Goal: Communication & Community: Answer question/provide support

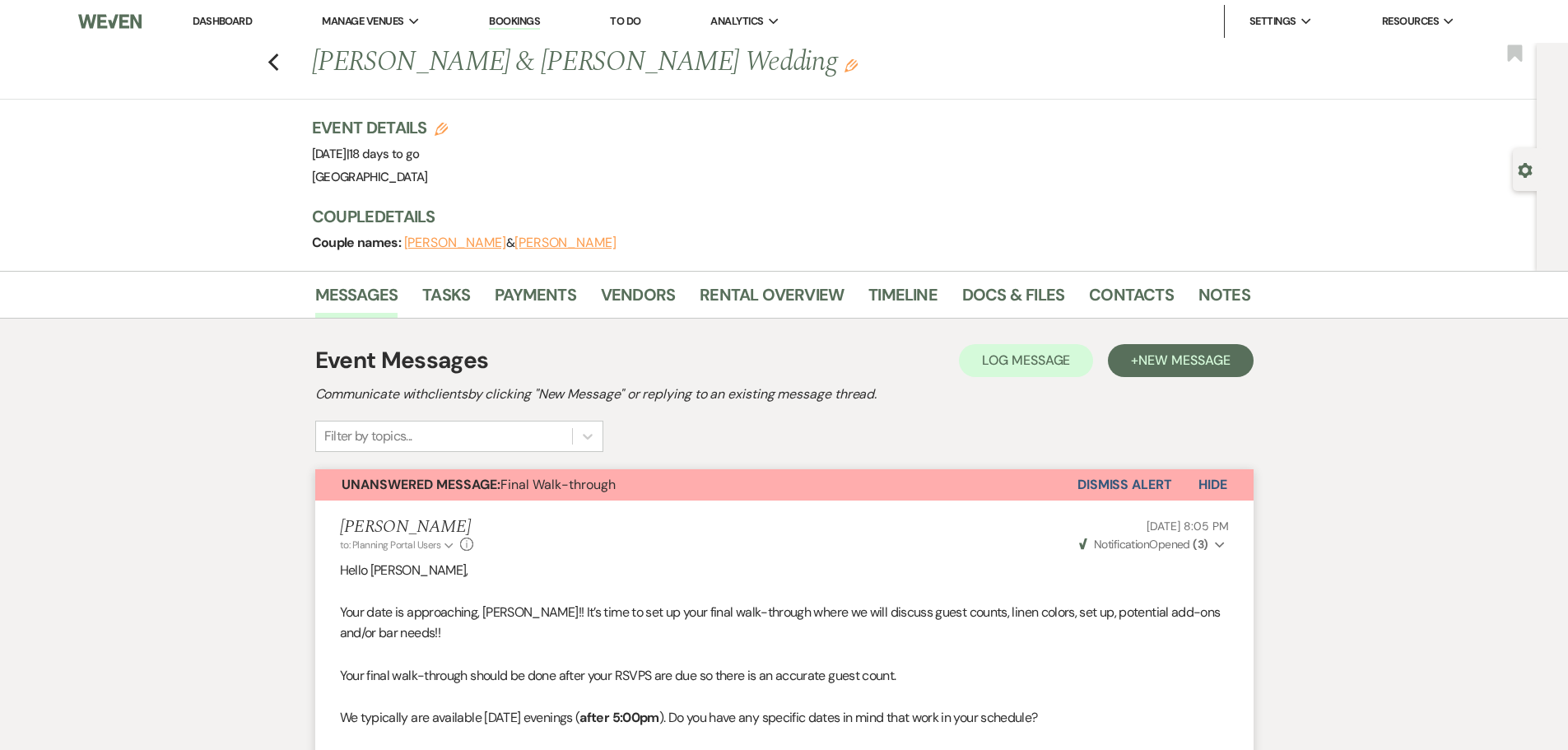
click at [238, 14] on link "Dashboard" at bounding box center [222, 20] width 59 height 14
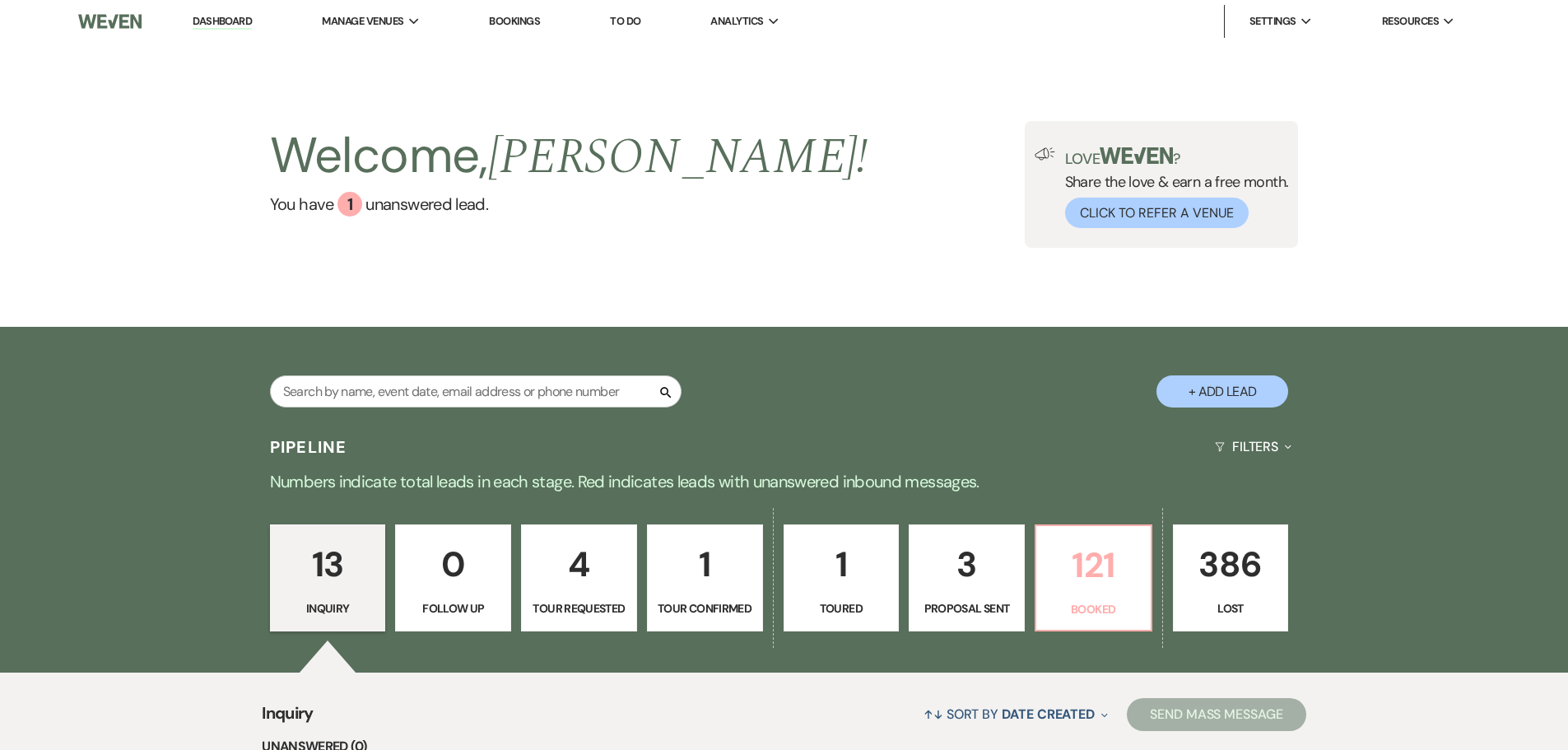
click at [1094, 562] on p "121" at bounding box center [1093, 564] width 94 height 55
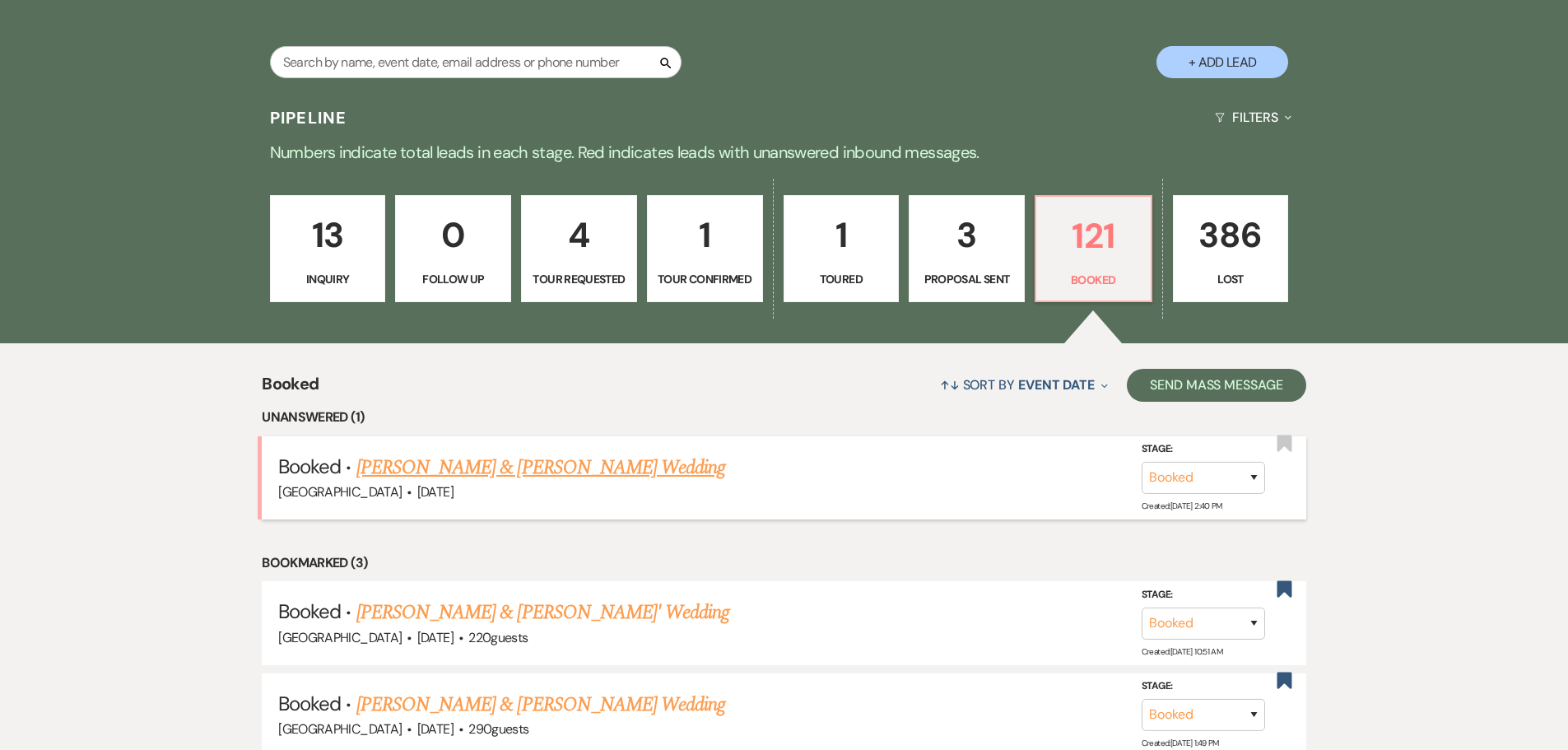
click at [486, 457] on link "[PERSON_NAME] & [PERSON_NAME] Wedding" at bounding box center [540, 467] width 369 height 30
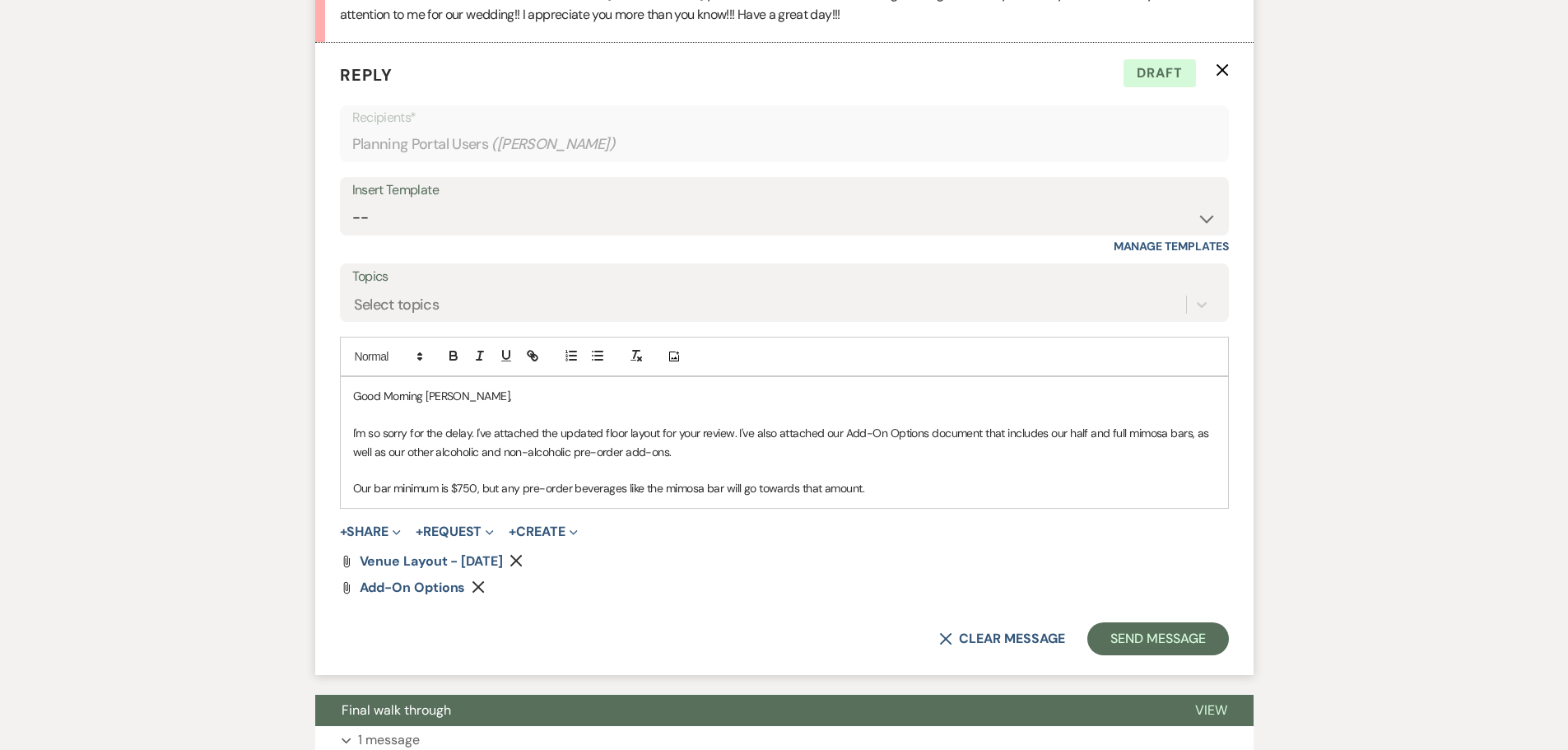
scroll to position [2520, 0]
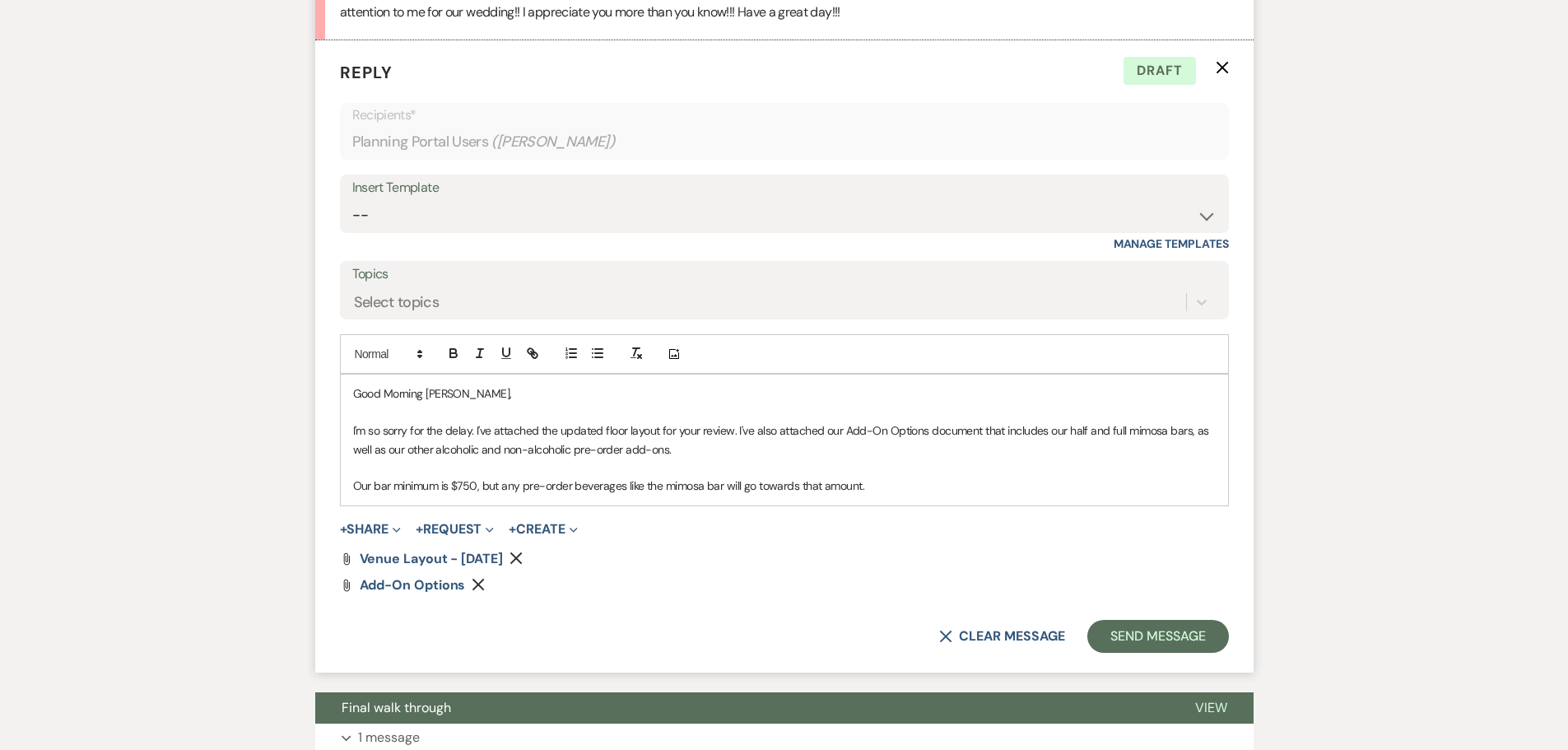
click at [737, 450] on p "I'm so sorry for the delay. I've attached the updated floor layout for your rev…" at bounding box center [784, 439] width 862 height 37
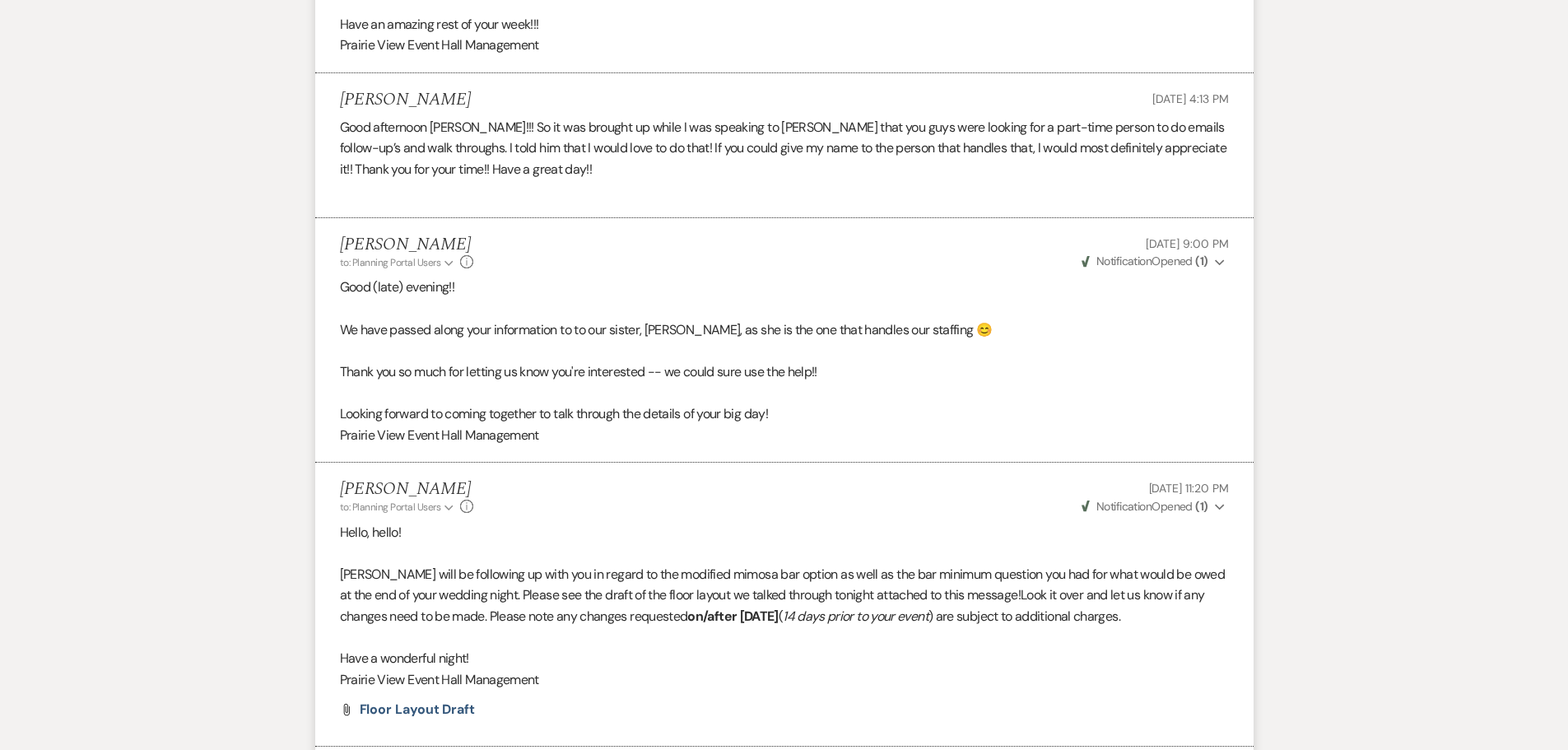
scroll to position [0, 0]
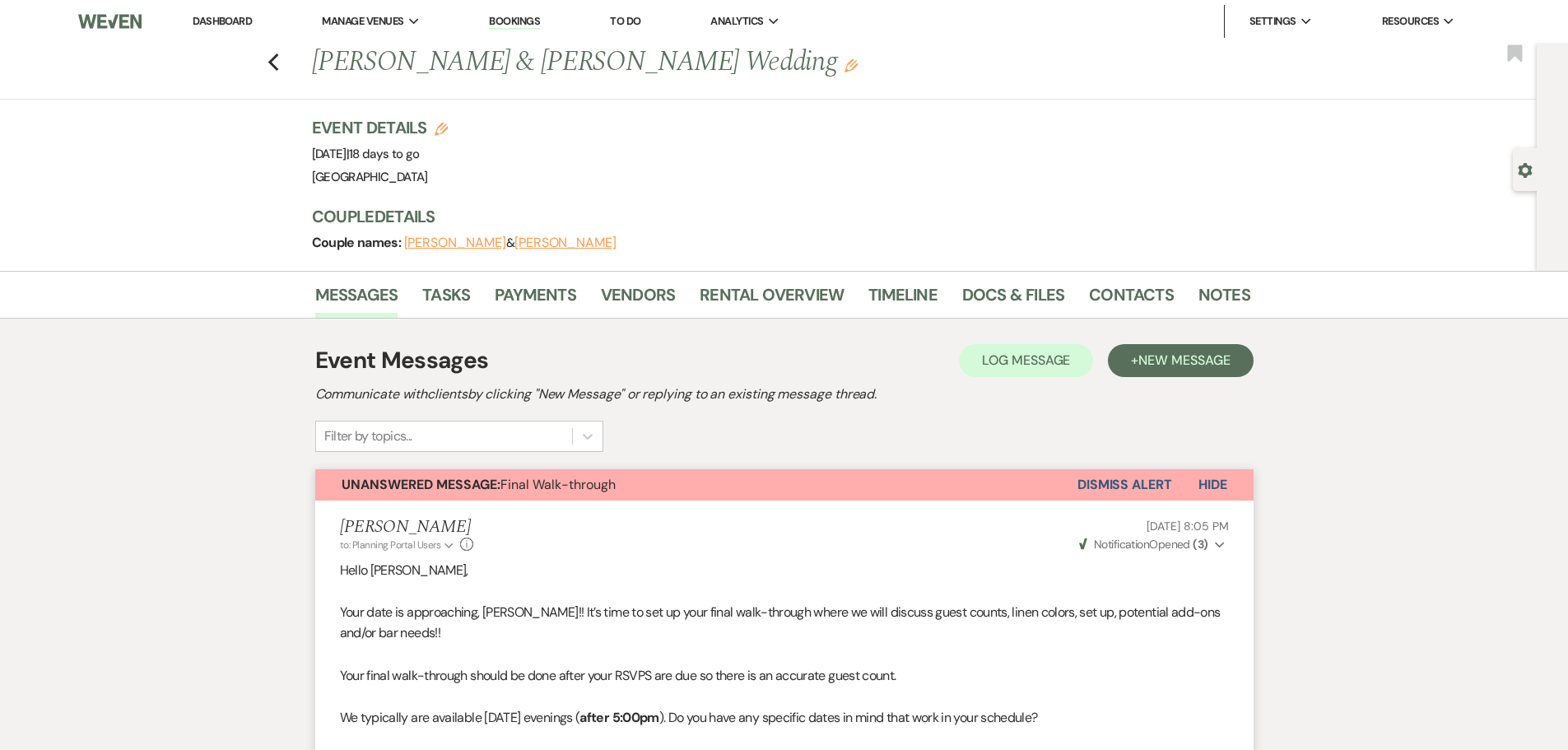
click at [447, 127] on icon "Edit" at bounding box center [441, 129] width 14 height 14
select select "677"
select select "false"
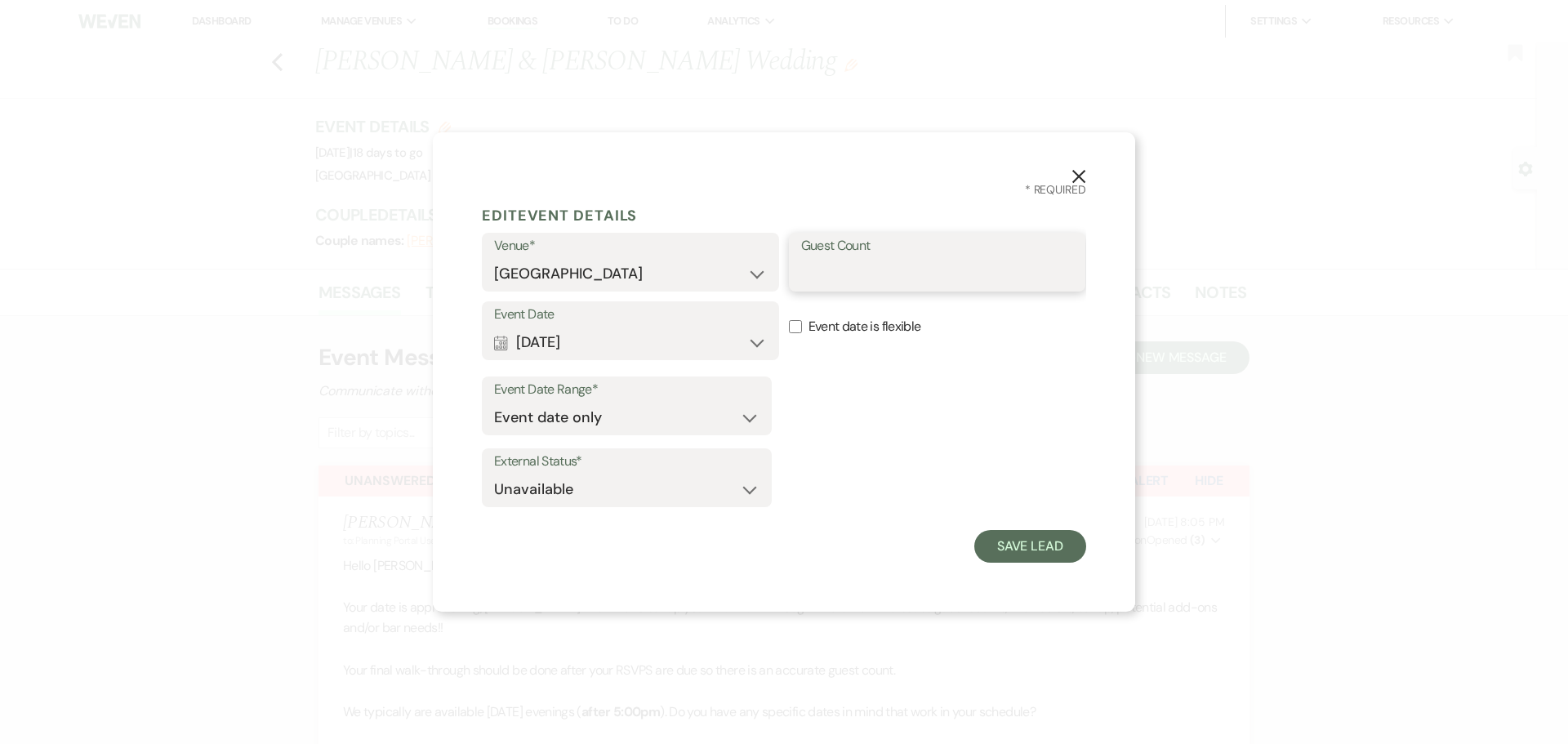
click at [883, 265] on input "Guest Count" at bounding box center [936, 273] width 272 height 31
type input "0"
type input "125"
click at [1034, 544] on button "Save Lead" at bounding box center [1030, 546] width 111 height 32
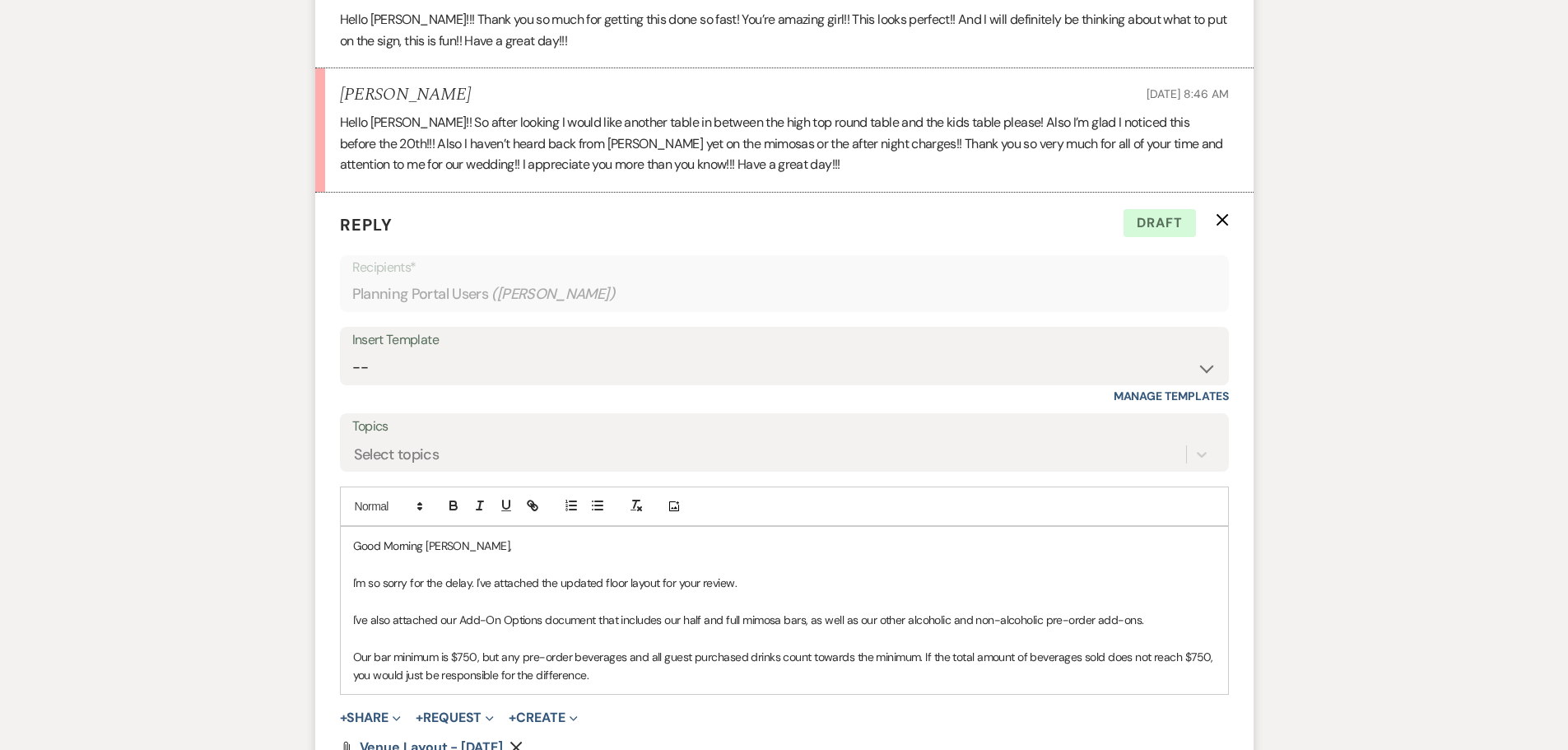
scroll to position [2552, 0]
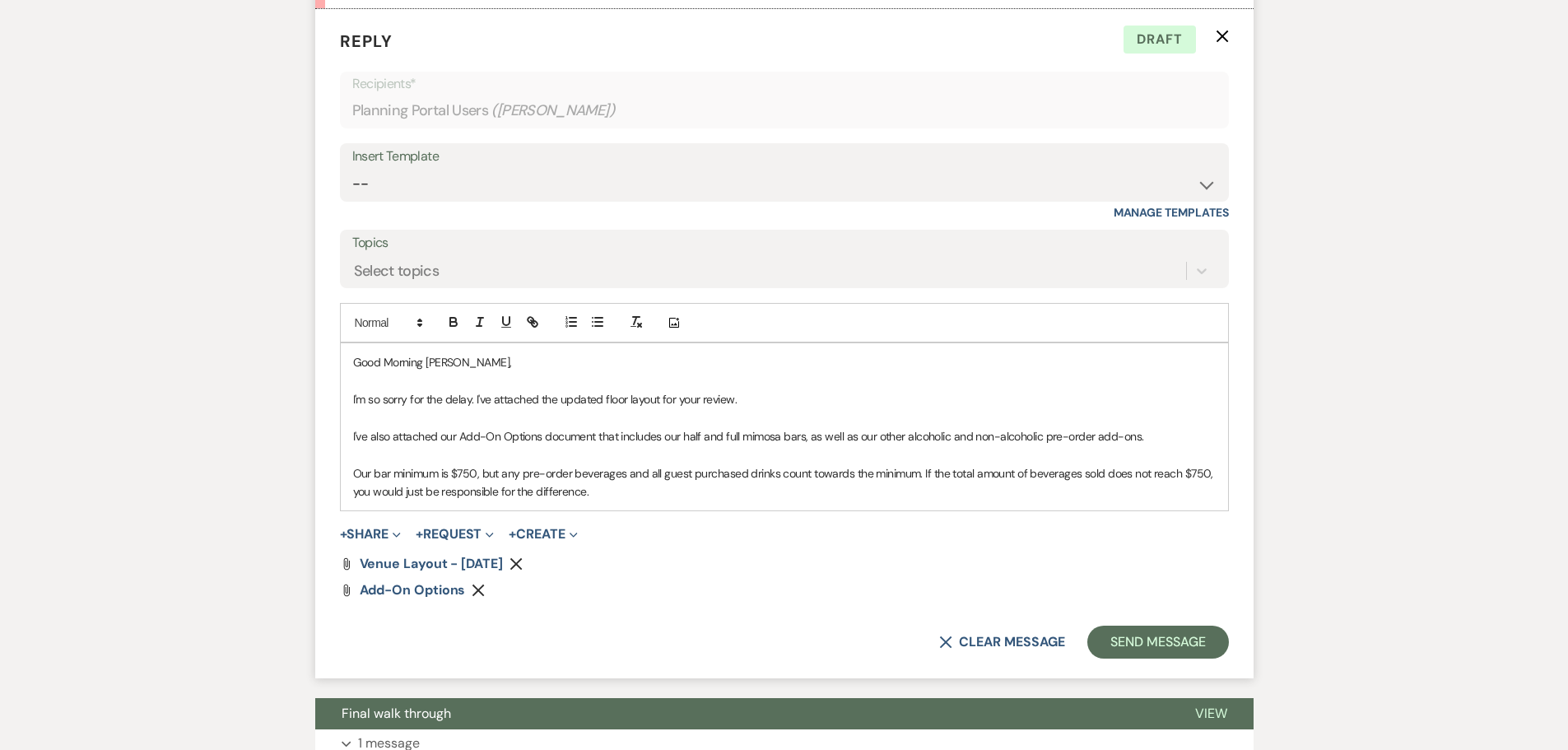
click at [675, 501] on p "Our bar minimum is $750, but any pre-order beverages and all guest purchased dr…" at bounding box center [784, 482] width 862 height 37
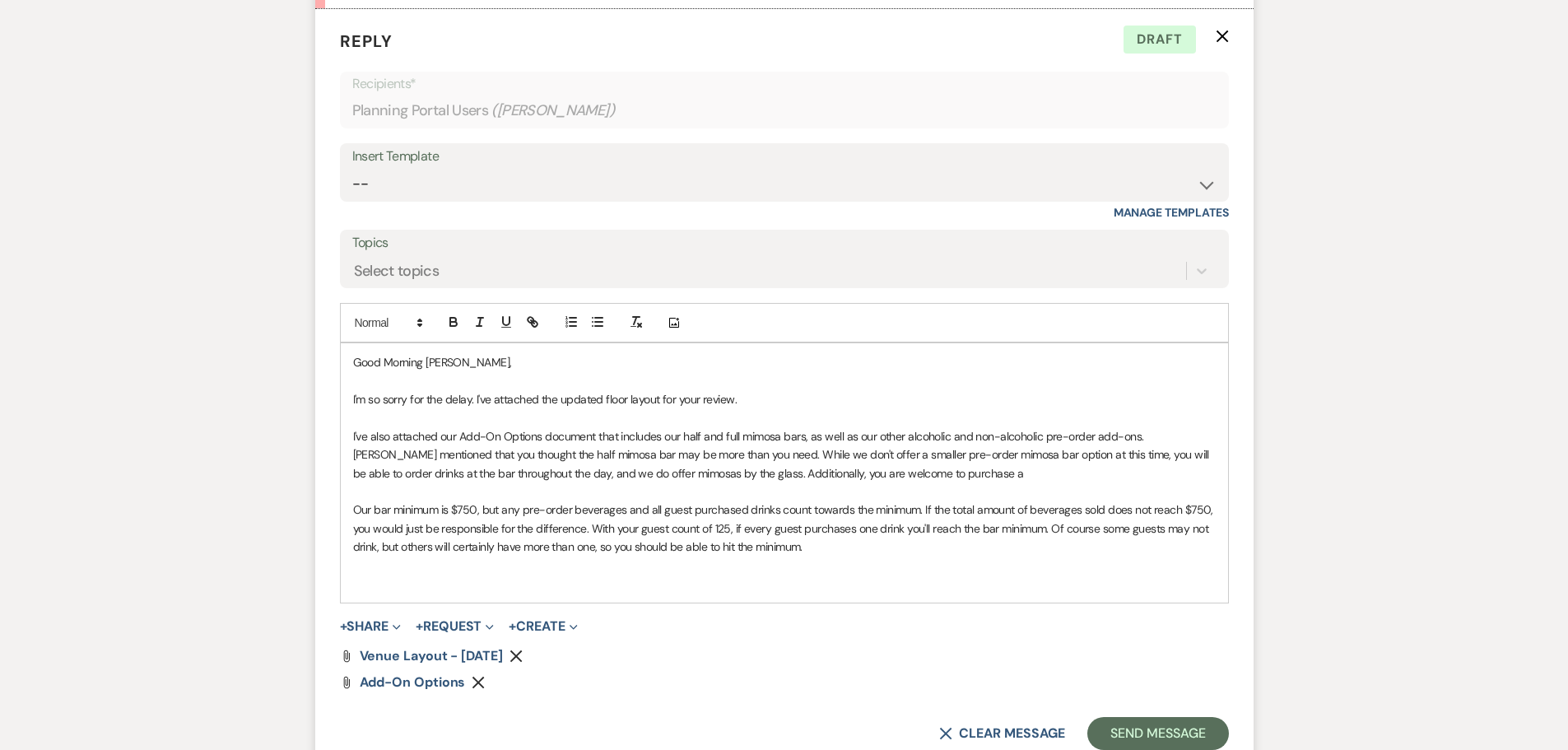
click at [980, 482] on p "I've also attached our Add-On Options document that includes our half and full …" at bounding box center [784, 455] width 862 height 55
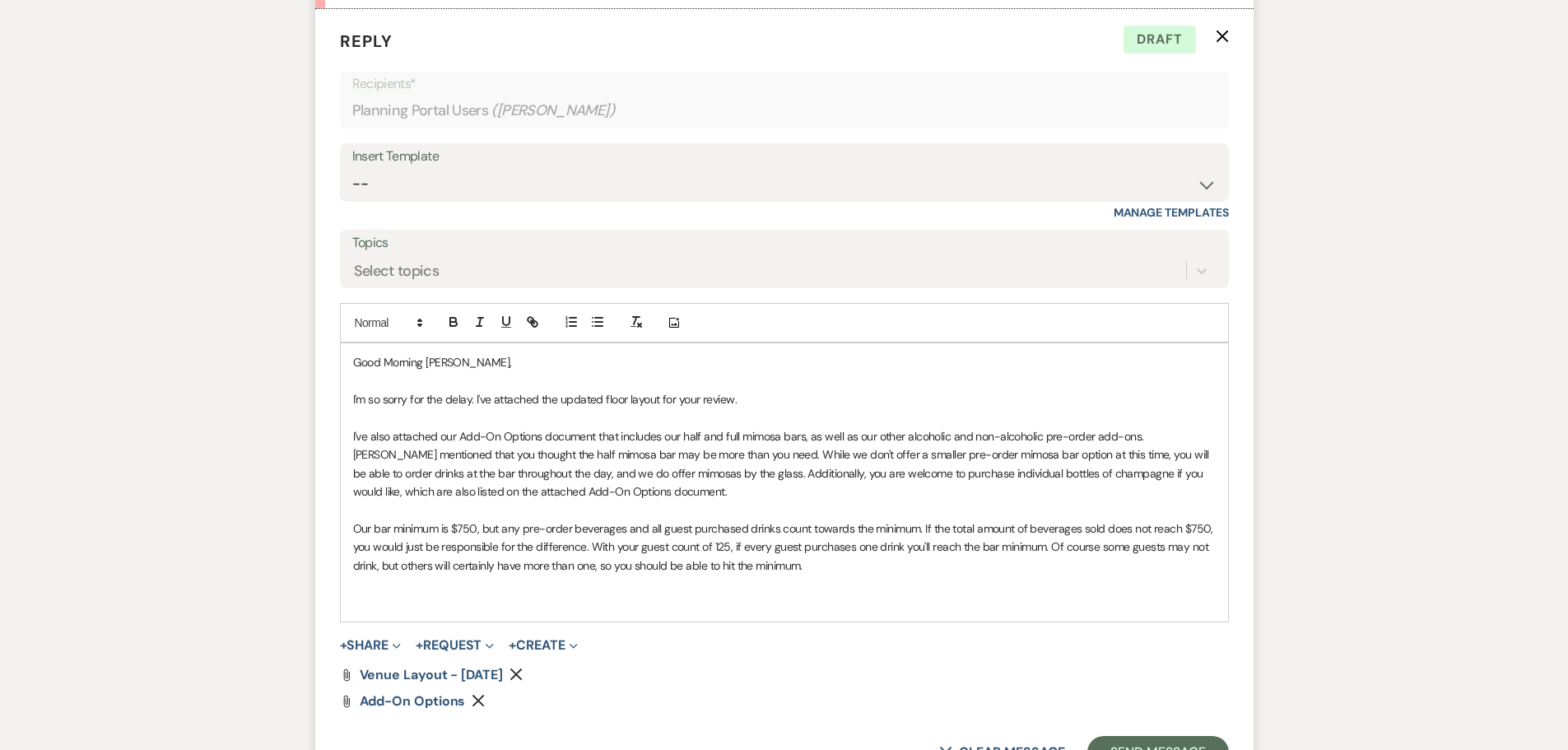
click at [611, 574] on p "Our bar minimum is $750, but any pre-order beverages and all guest purchased dr…" at bounding box center [784, 546] width 862 height 55
click at [666, 501] on p "I've also attached our Add-On Options document that includes our half and full …" at bounding box center [784, 465] width 862 height 74
click at [706, 611] on p at bounding box center [784, 601] width 862 height 18
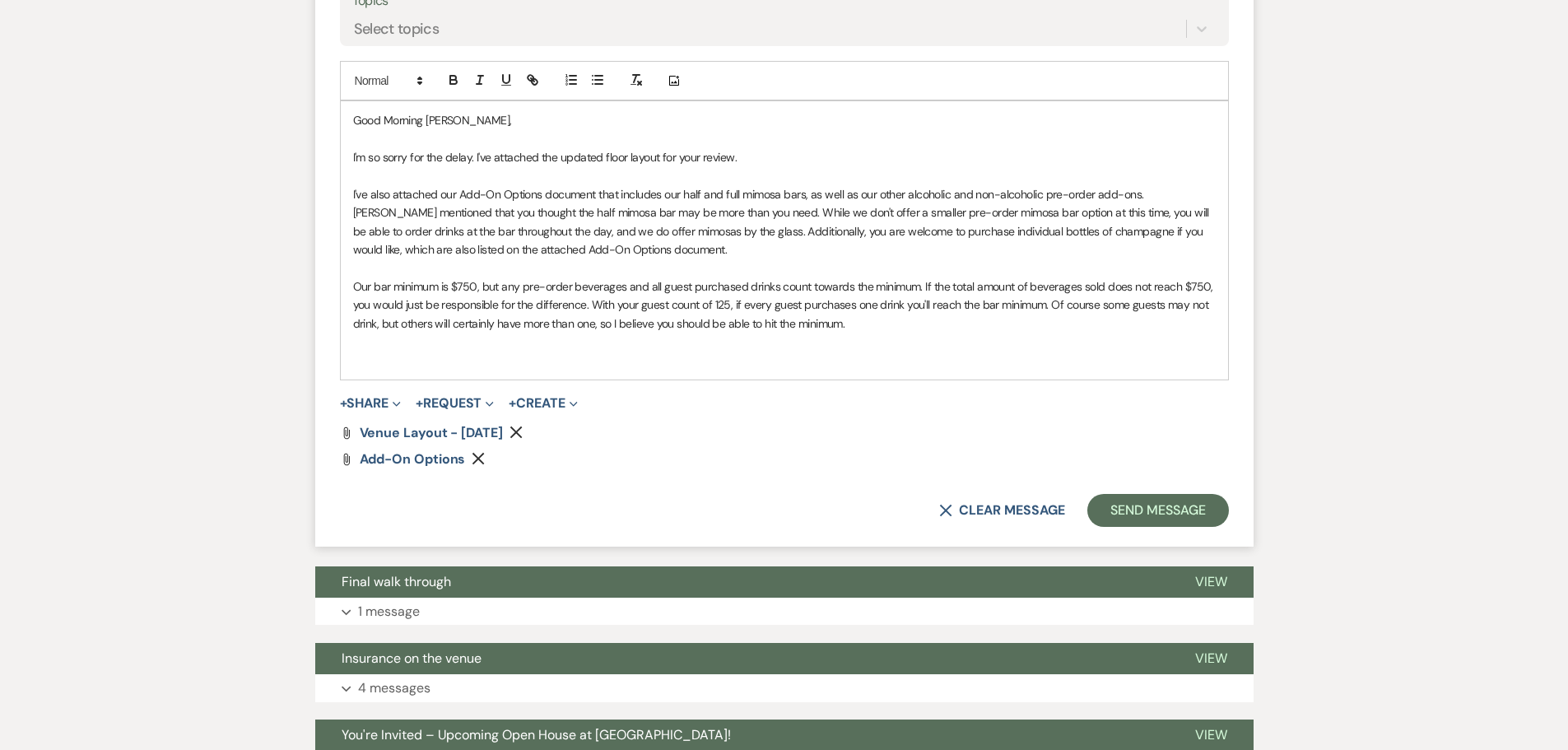
scroll to position [2798, 0]
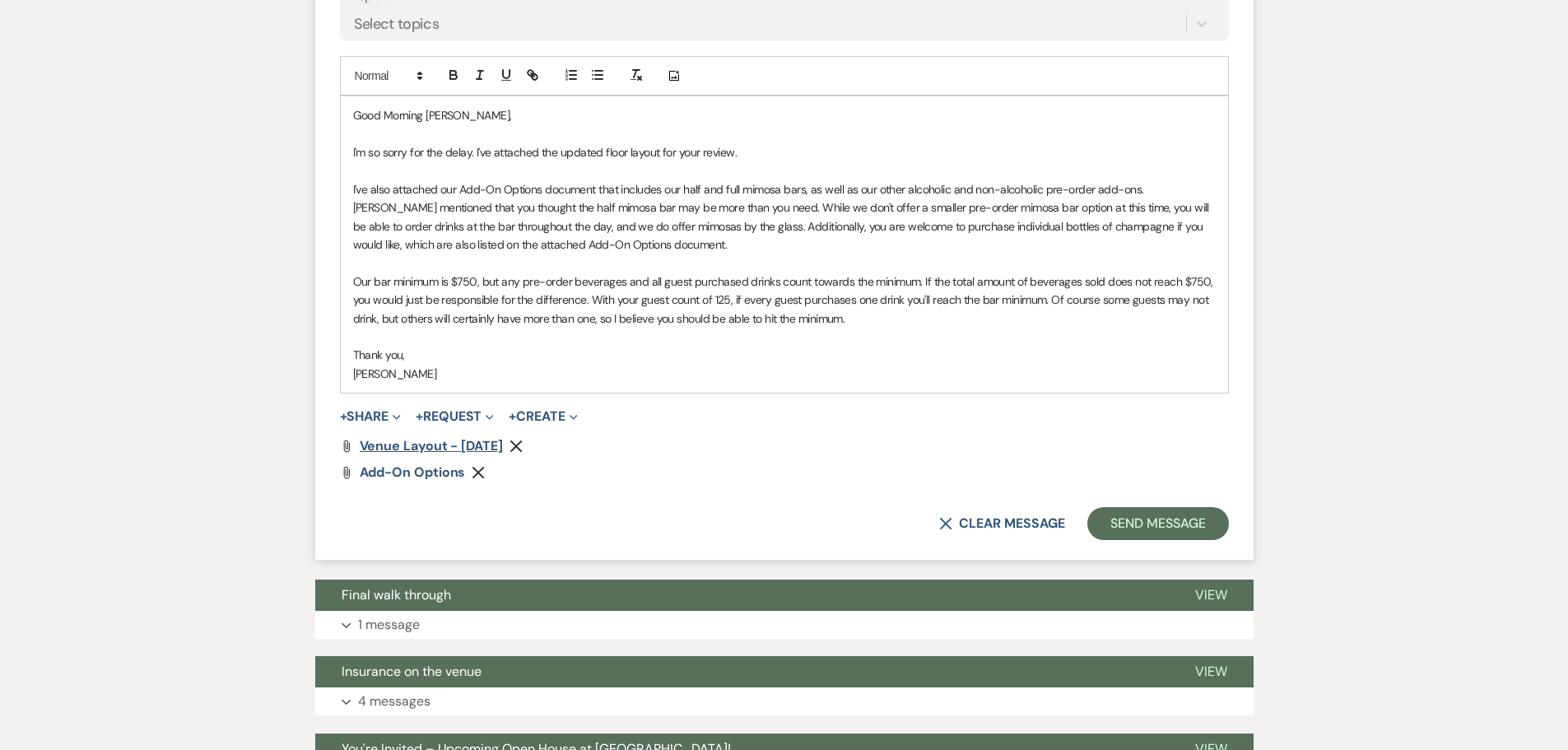
click at [436, 455] on span "Venue Layout - [DATE]" at bounding box center [431, 445] width 143 height 17
click at [660, 161] on p "I'm so sorry for the delay. I've attached the updated floor layout for your rev…" at bounding box center [784, 152] width 862 height 18
click at [1159, 540] on button "Send Message" at bounding box center [1157, 524] width 140 height 33
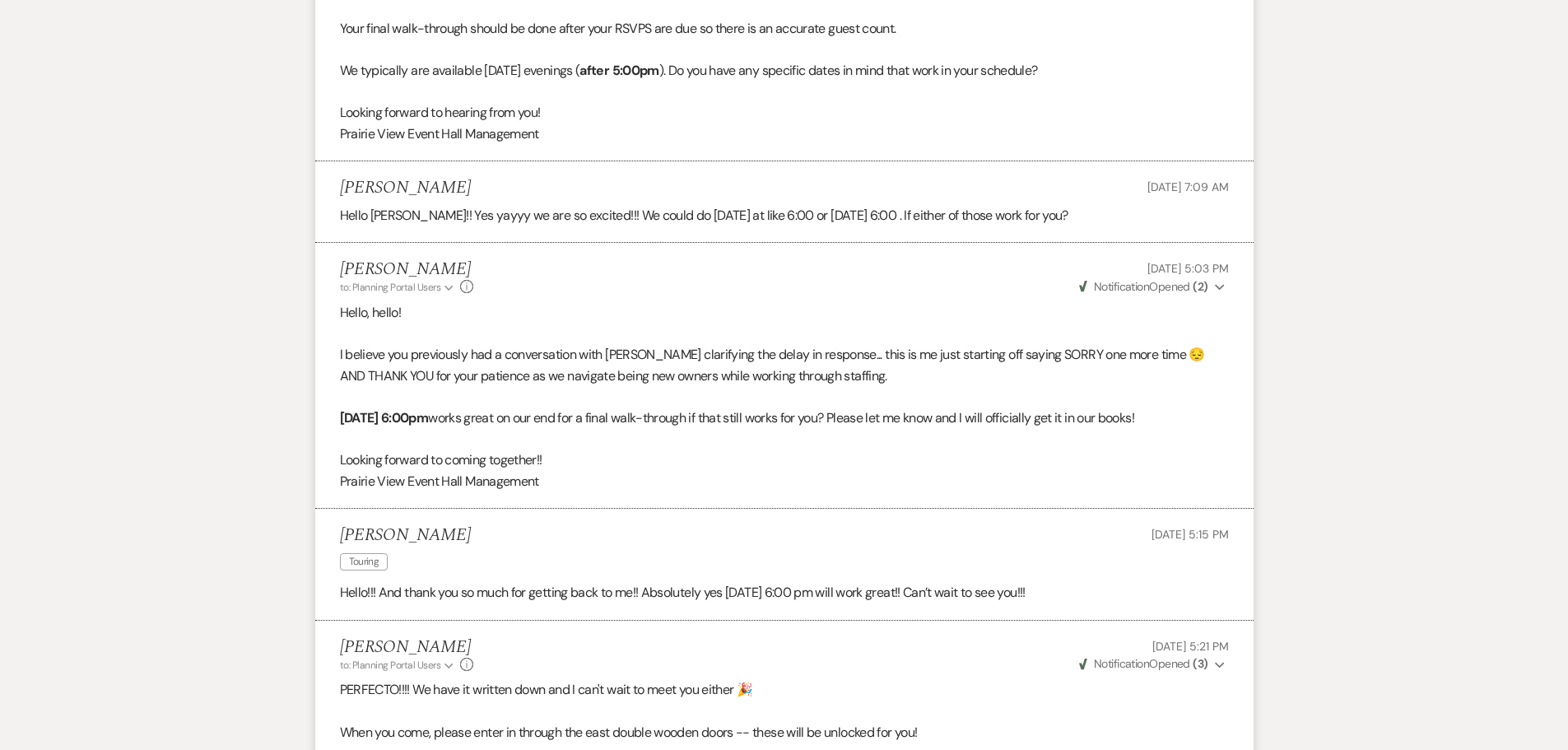
scroll to position [0, 0]
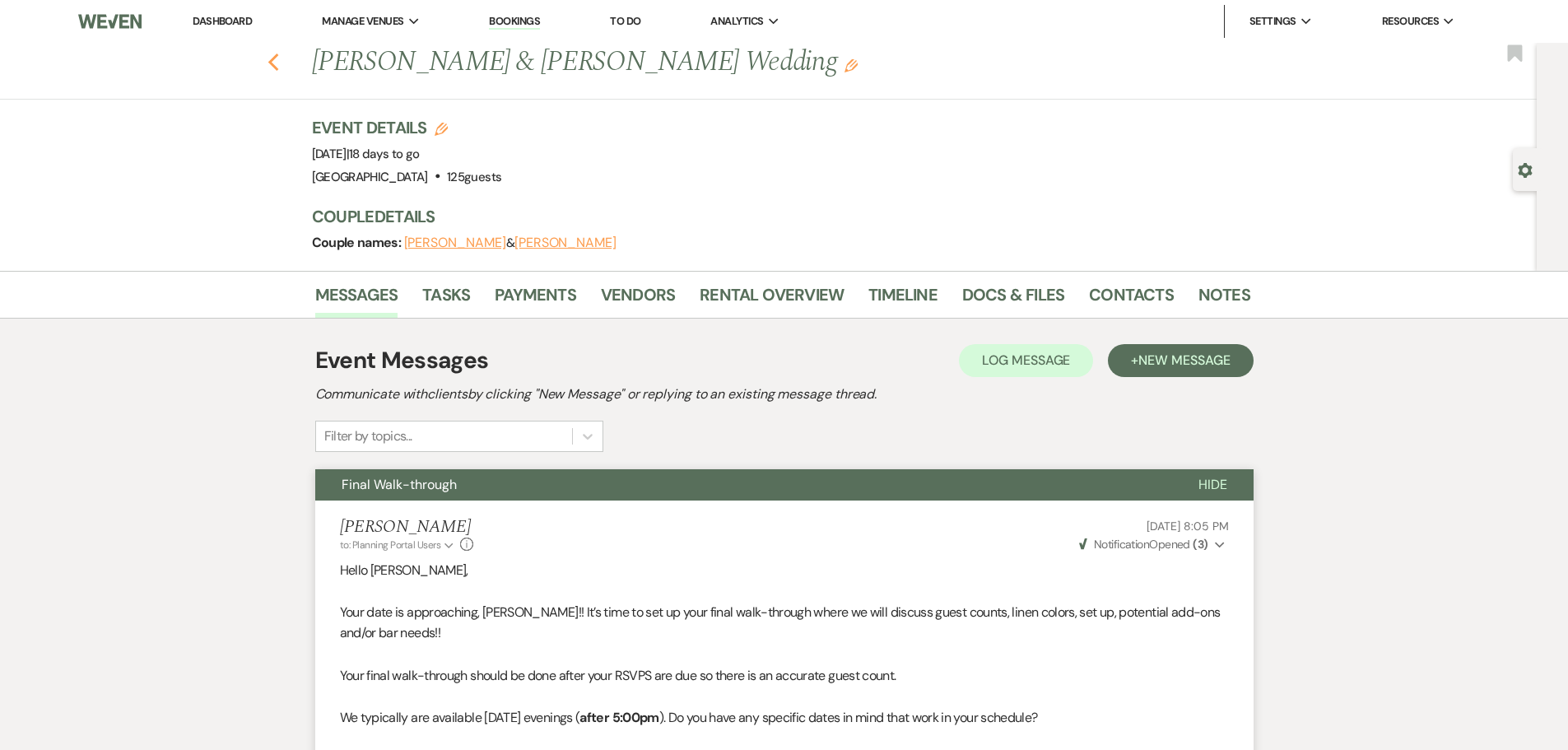
click at [278, 63] on use "button" at bounding box center [273, 62] width 11 height 18
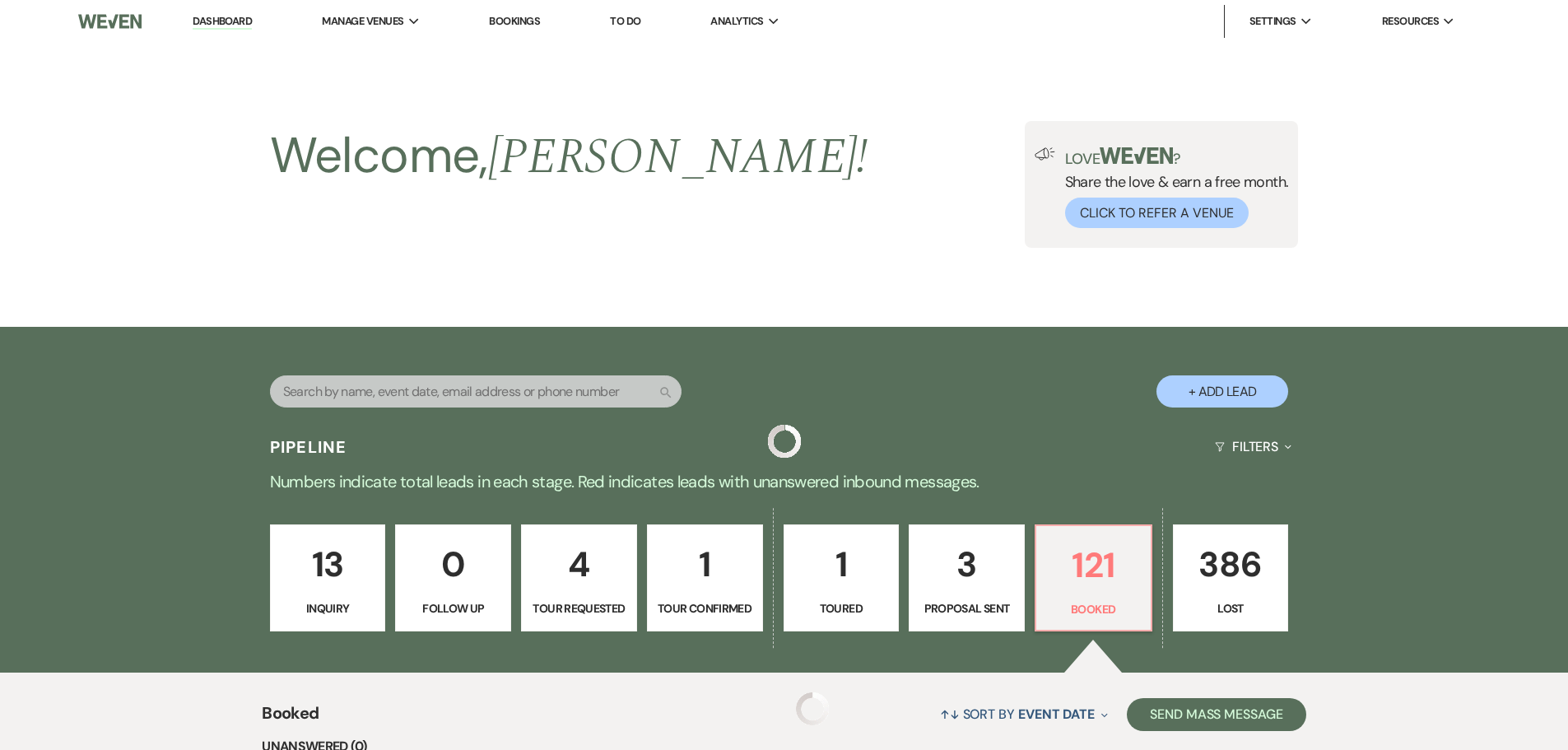
scroll to position [329, 0]
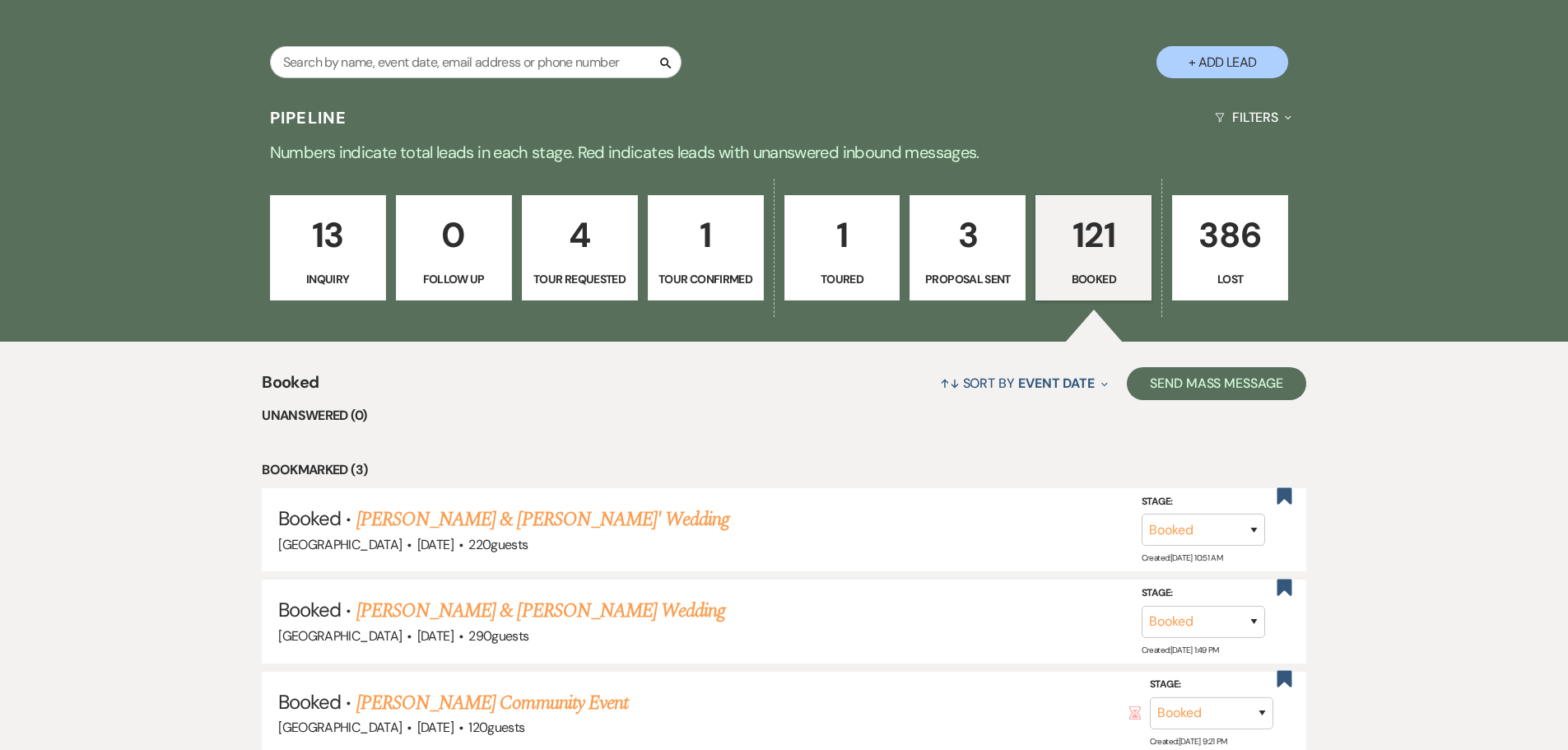
click at [327, 254] on p "13" at bounding box center [328, 235] width 94 height 55
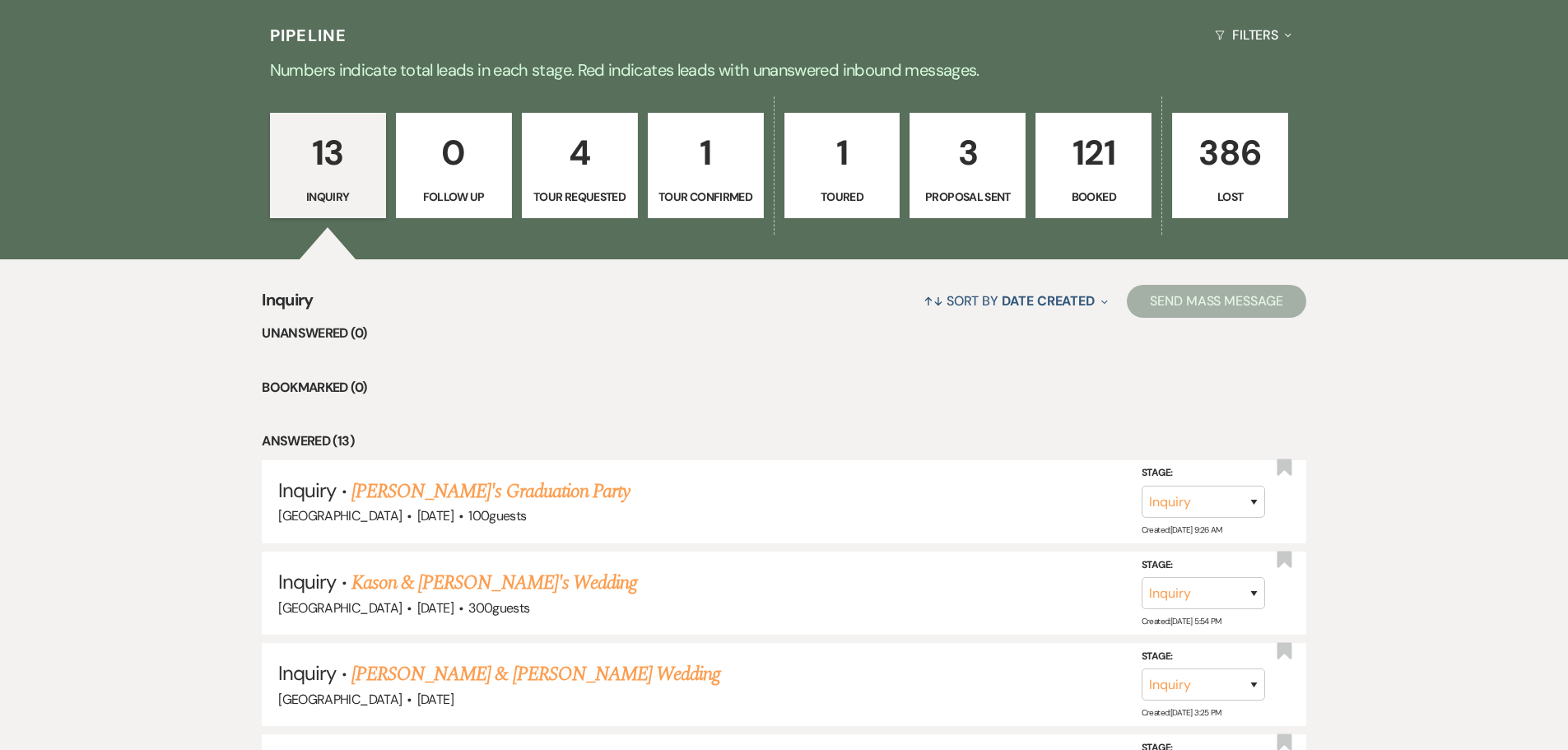
scroll to position [494, 0]
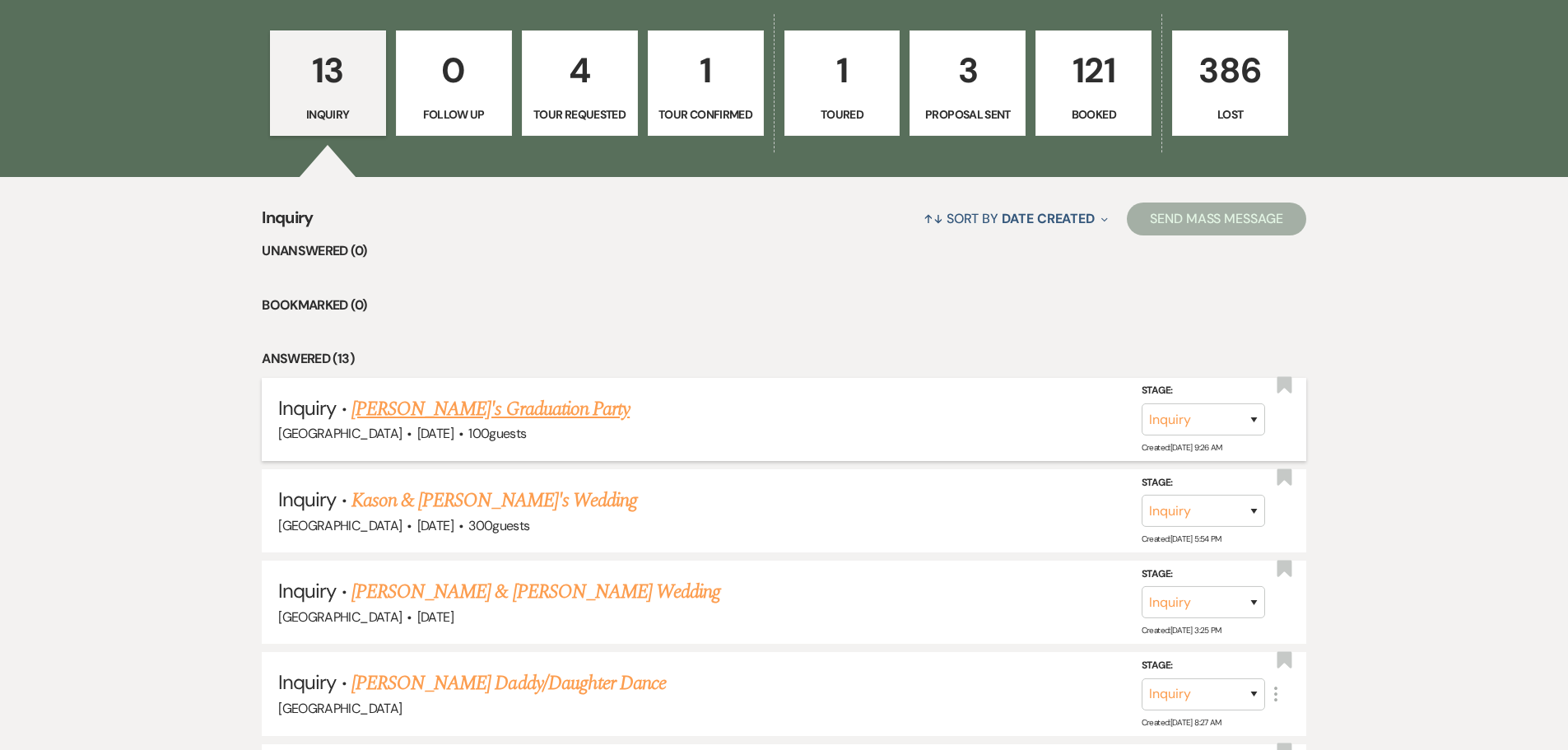
click at [428, 411] on link "[PERSON_NAME]'s Graduation Party" at bounding box center [490, 409] width 278 height 30
select select "5"
select select "19"
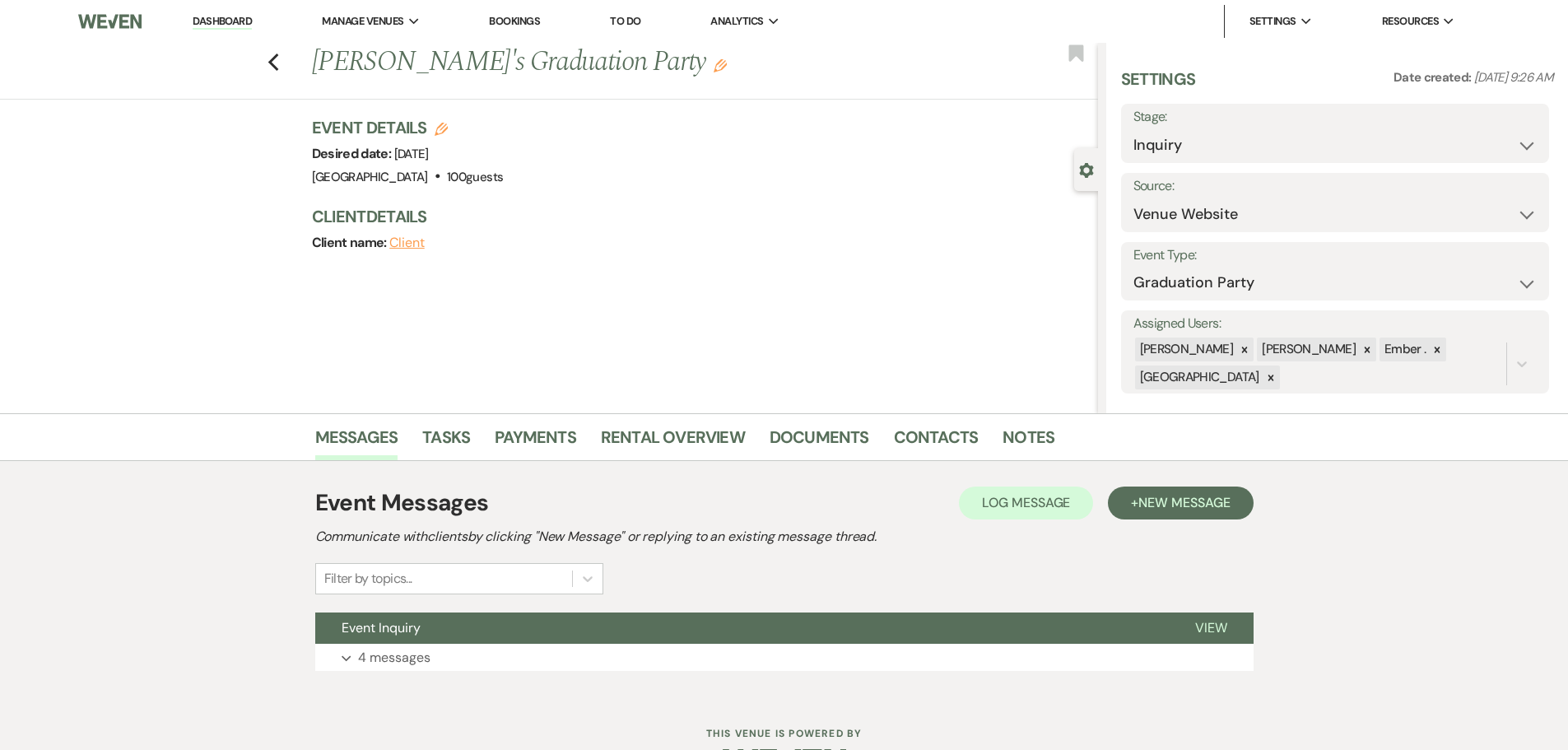
drag, startPoint x: 619, startPoint y: 653, endPoint x: 640, endPoint y: 594, distance: 62.6
click at [620, 653] on button "Expand 4 messages" at bounding box center [784, 658] width 938 height 28
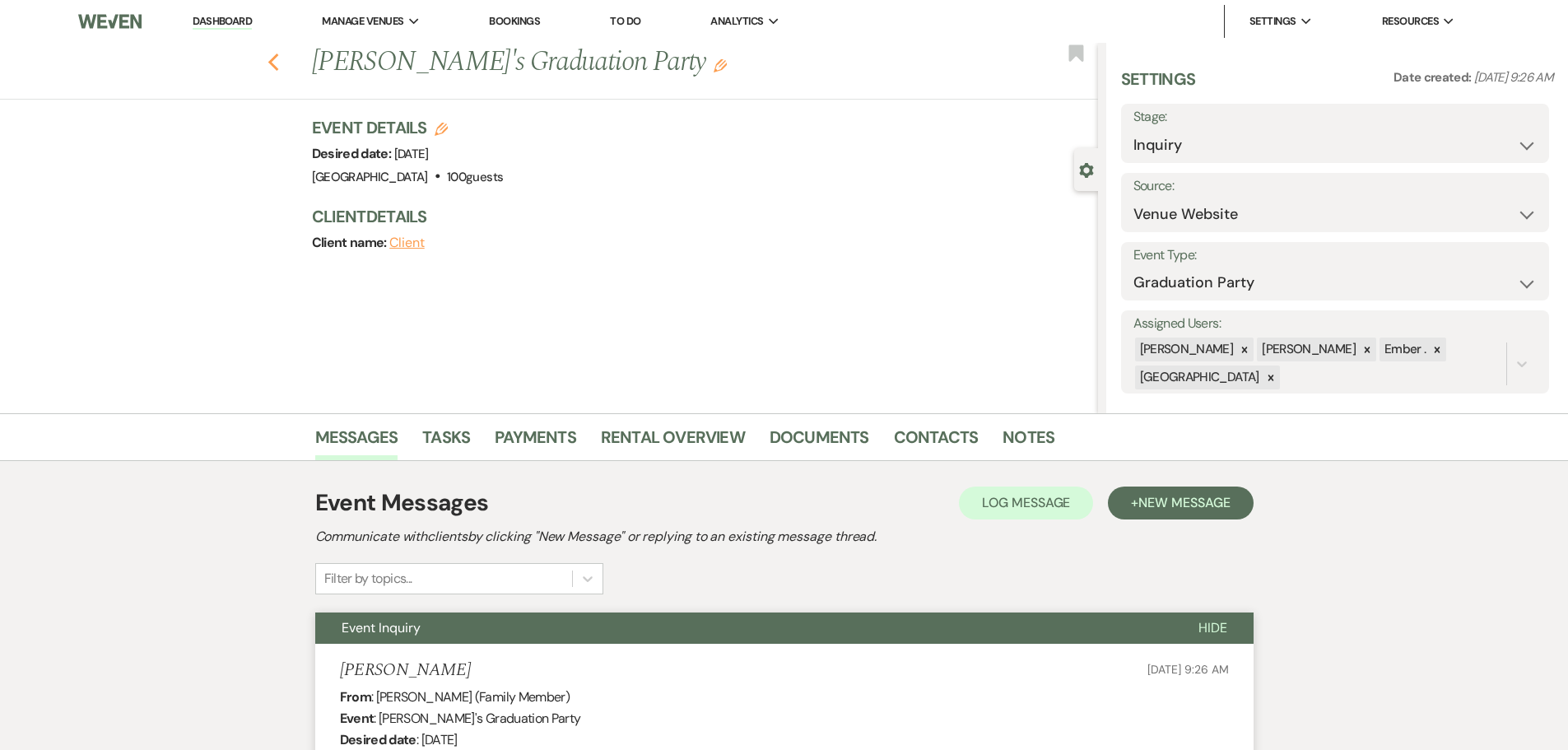
click at [277, 64] on use "button" at bounding box center [273, 62] width 11 height 18
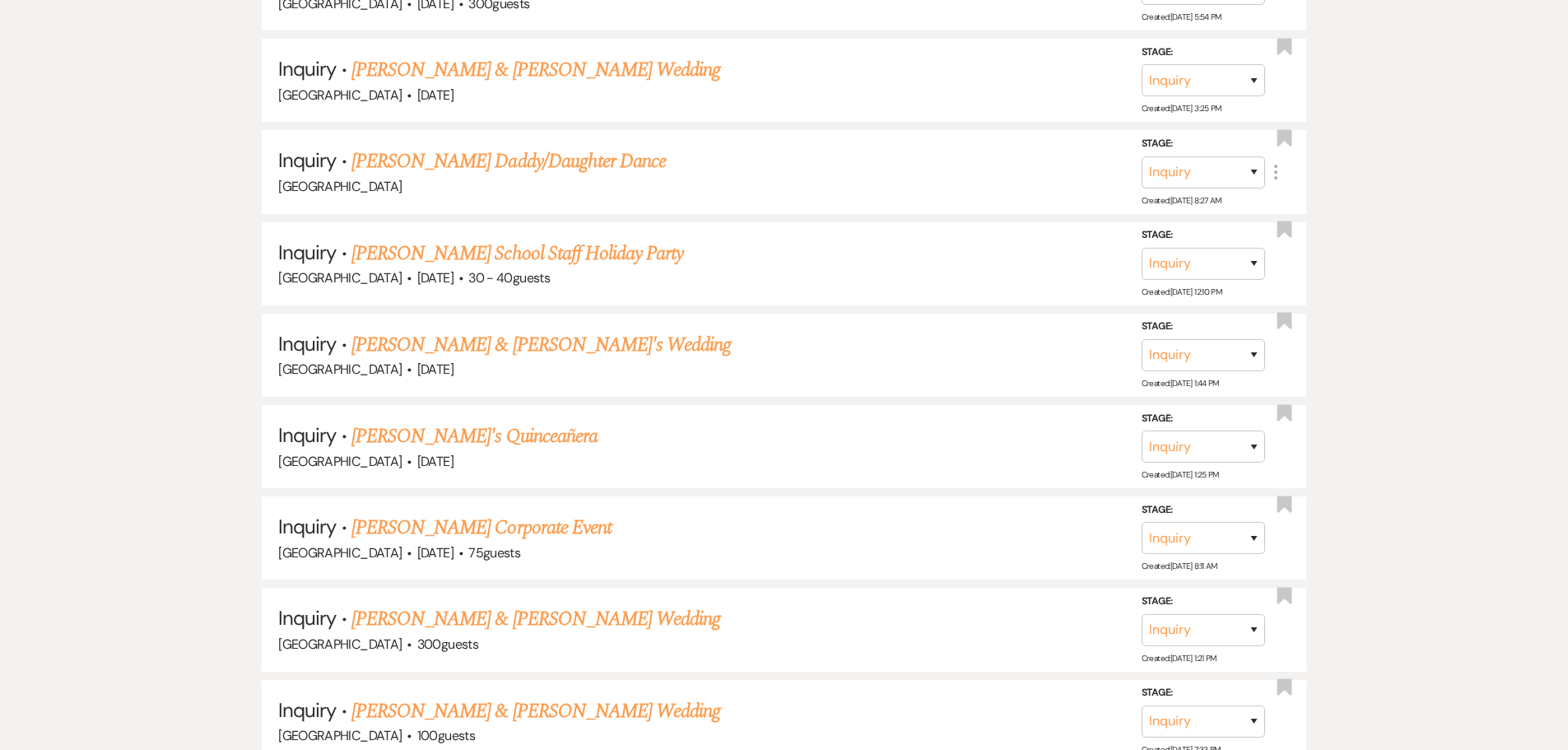
scroll to position [1438, 0]
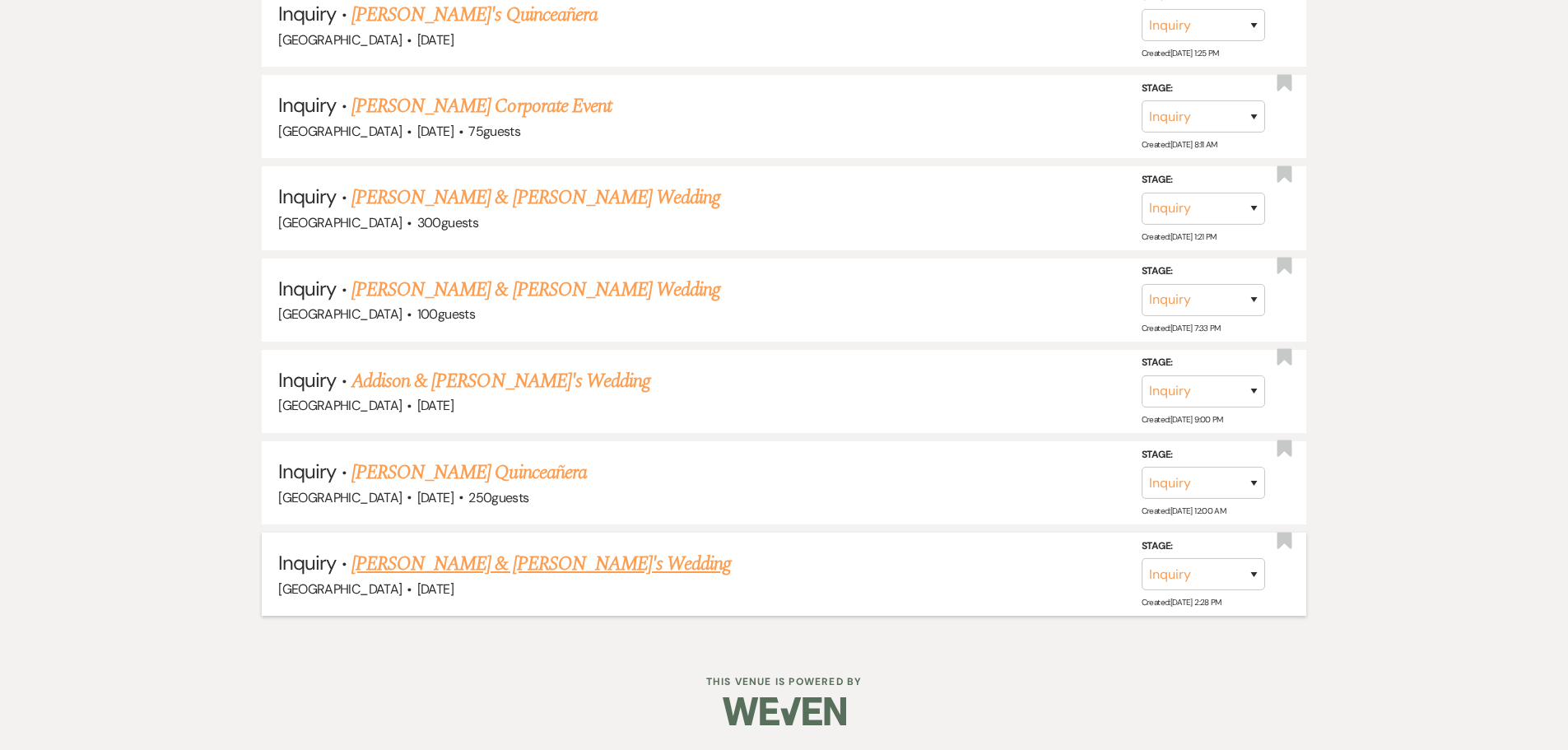
click at [483, 570] on link "[PERSON_NAME] & [PERSON_NAME]'s Wedding" at bounding box center [542, 563] width 380 height 30
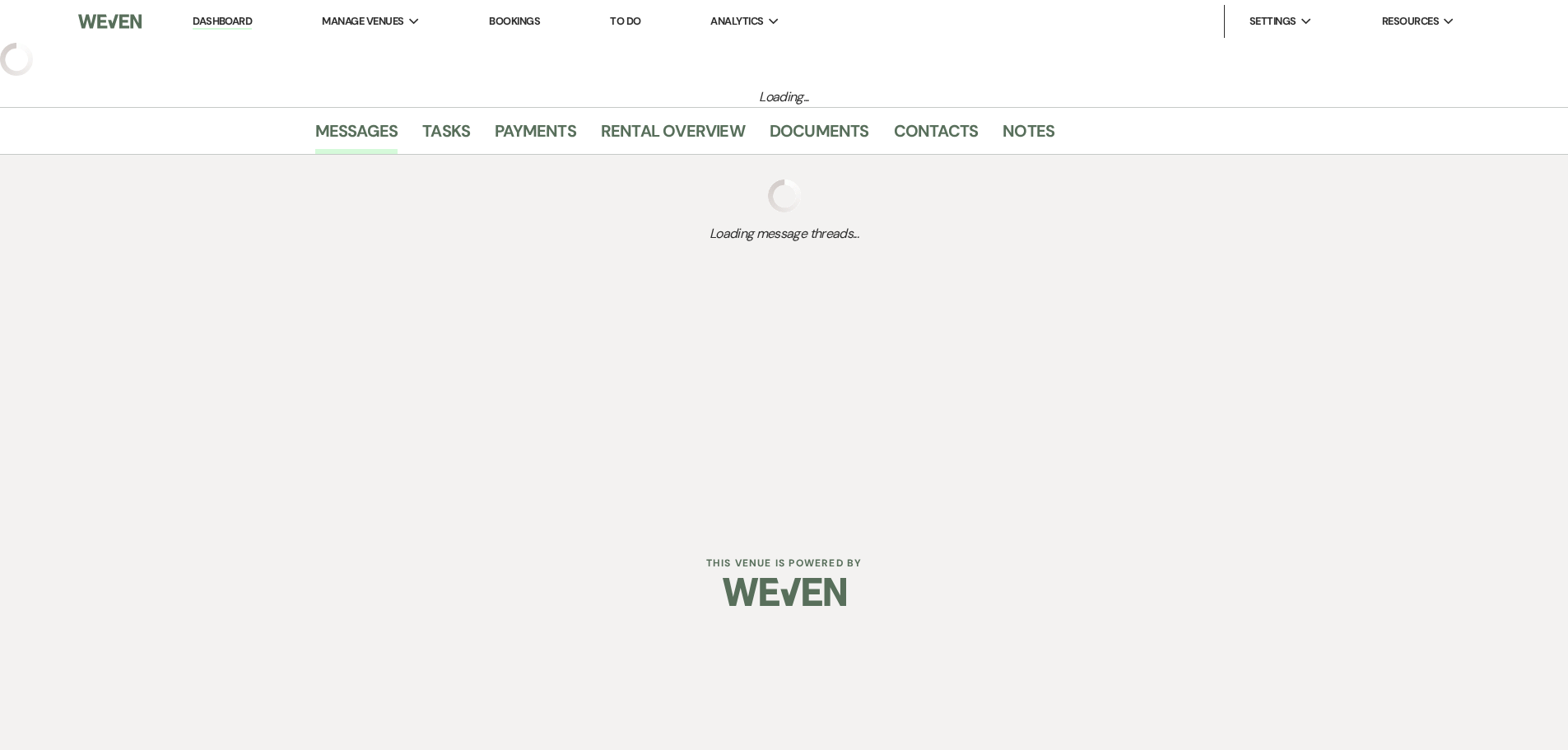
select select "5"
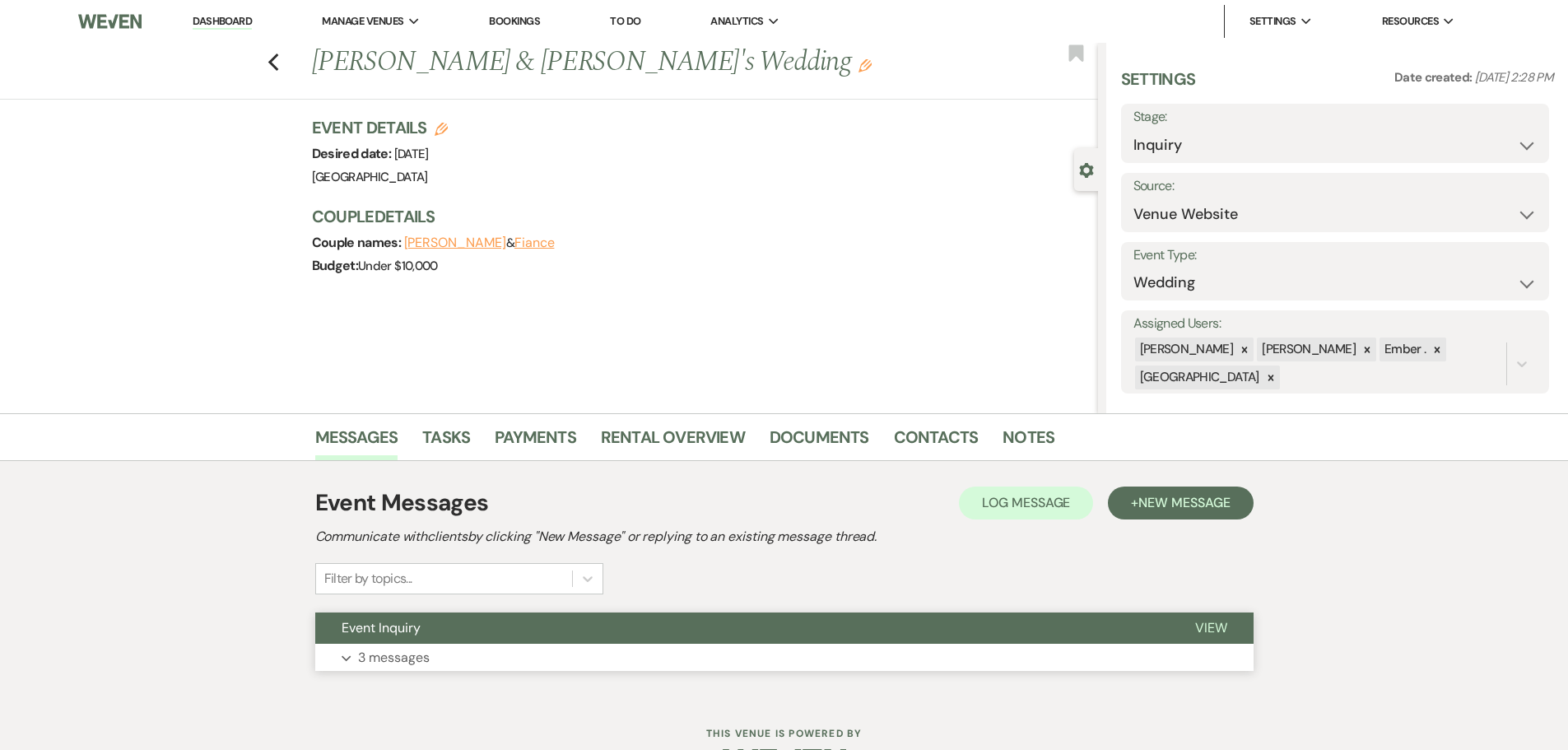
click at [381, 653] on p "3 messages" at bounding box center [393, 658] width 72 height 22
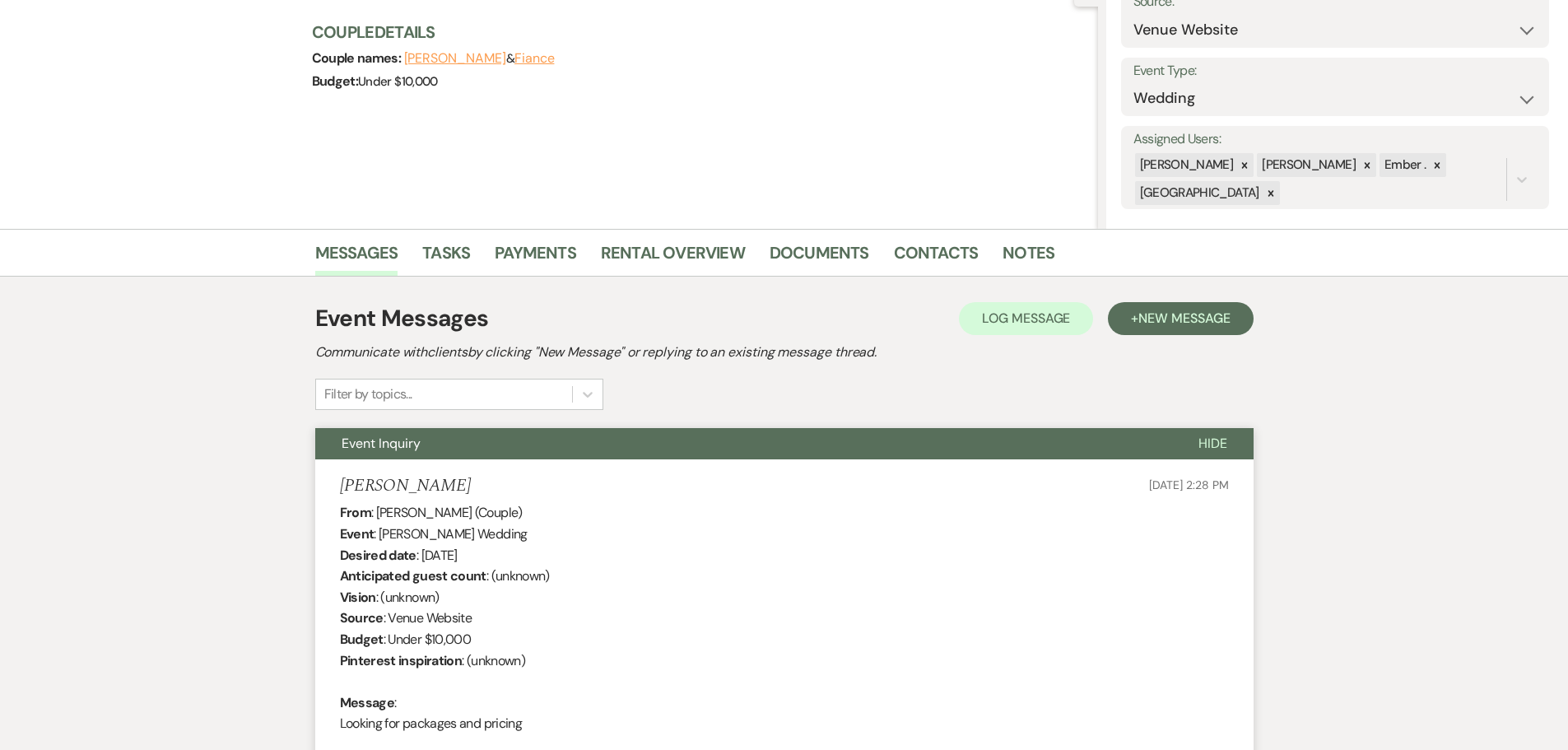
scroll to position [39, 0]
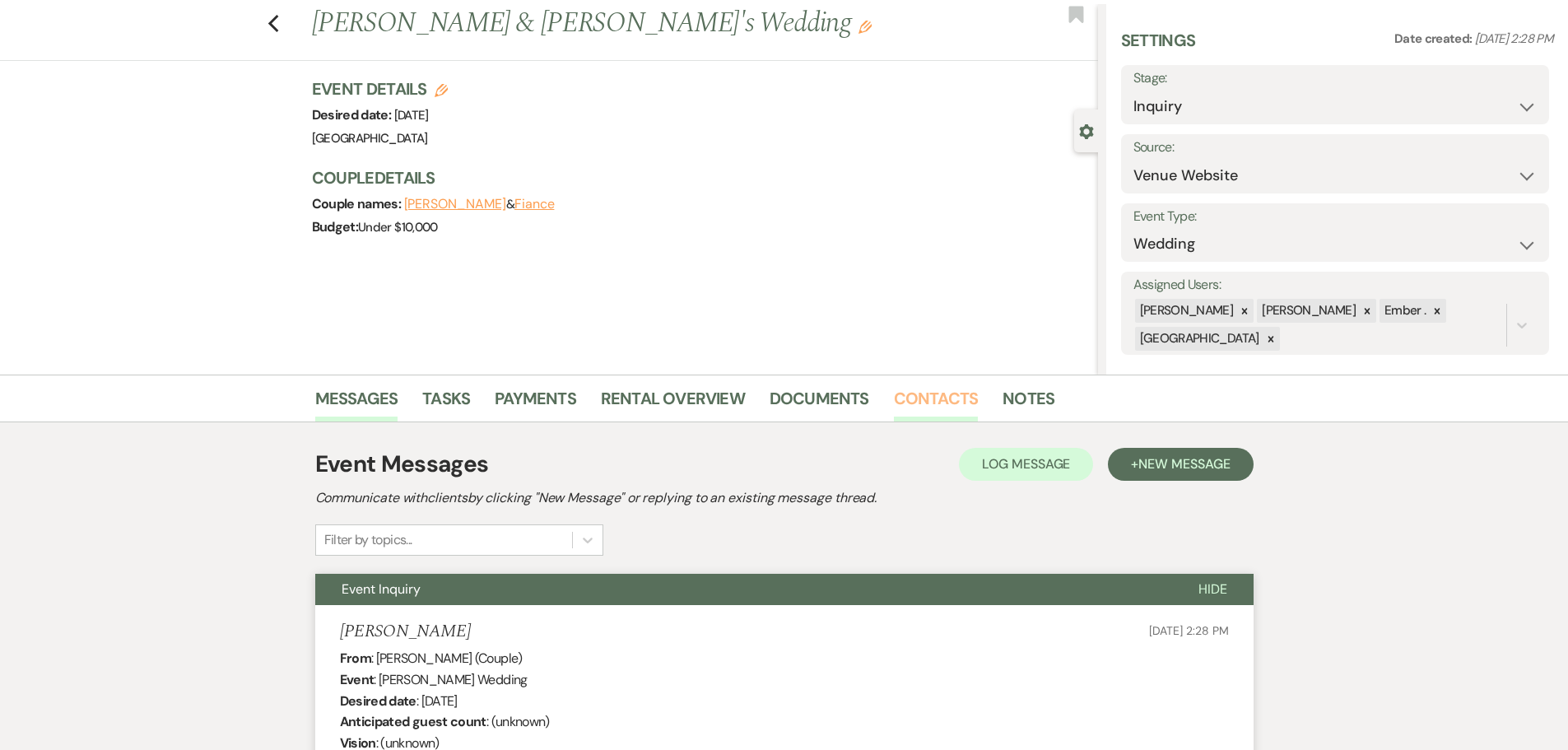
click at [945, 405] on link "Contacts" at bounding box center [937, 403] width 85 height 36
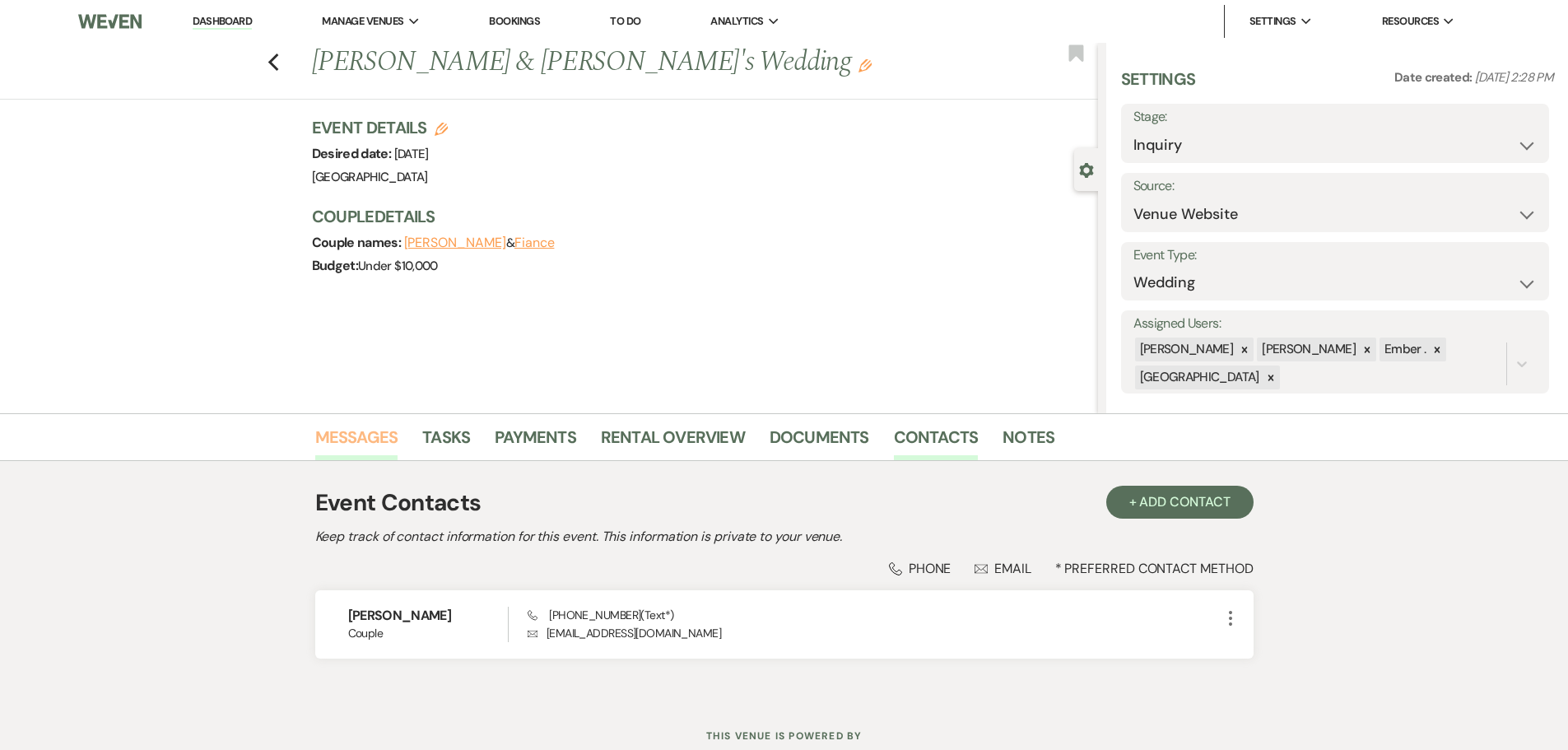
click at [364, 437] on link "Messages" at bounding box center [357, 442] width 83 height 36
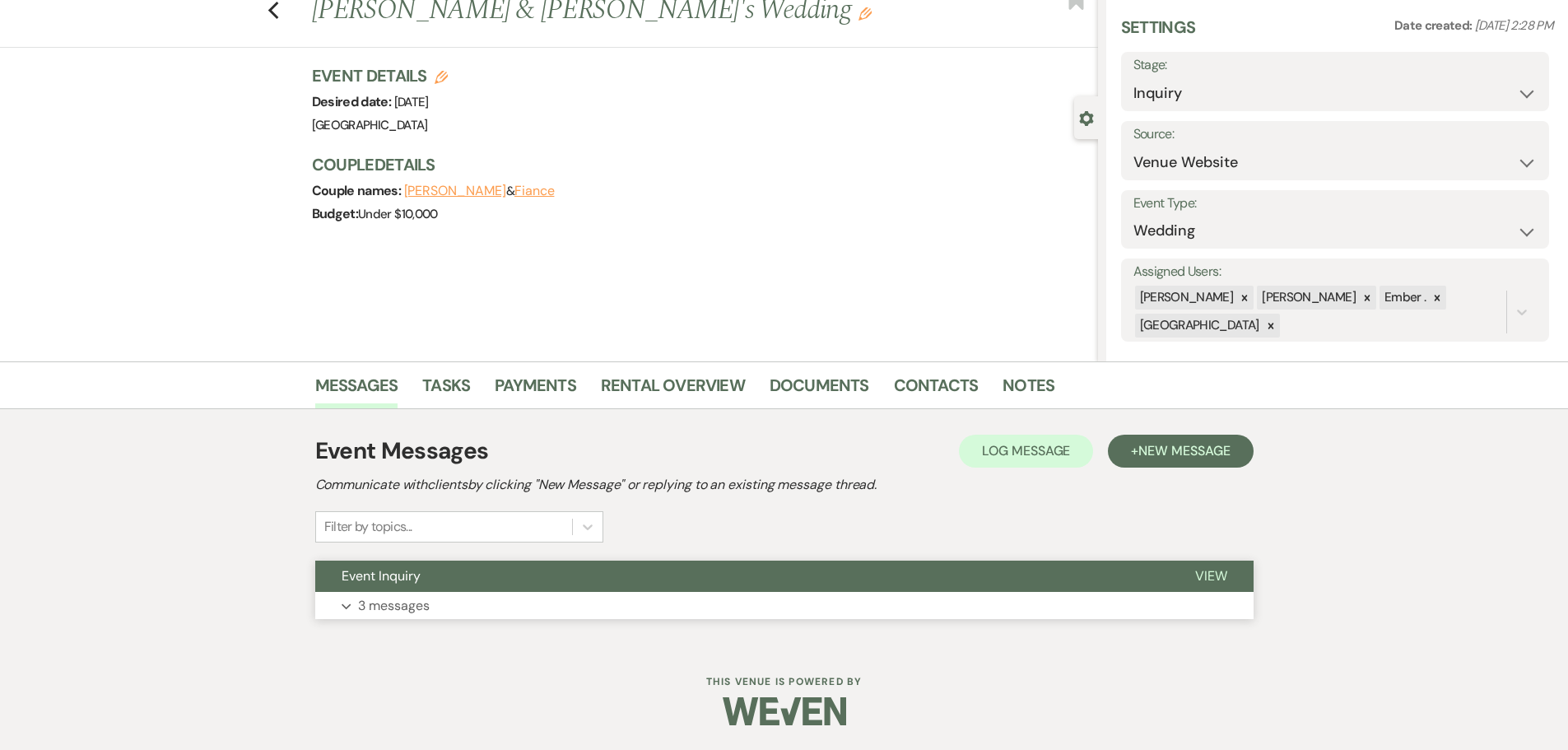
click at [382, 595] on p "3 messages" at bounding box center [393, 606] width 72 height 22
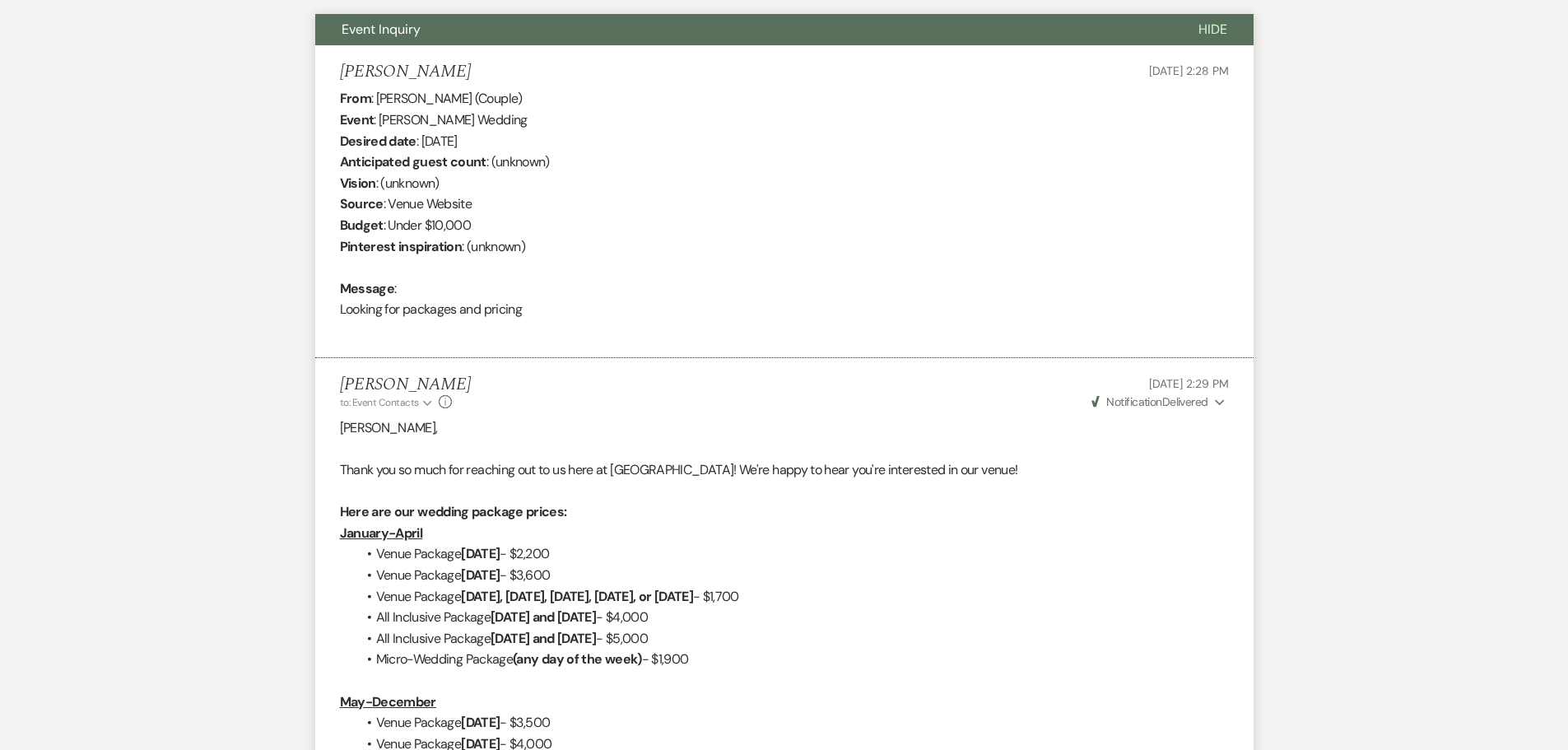
scroll to position [628, 0]
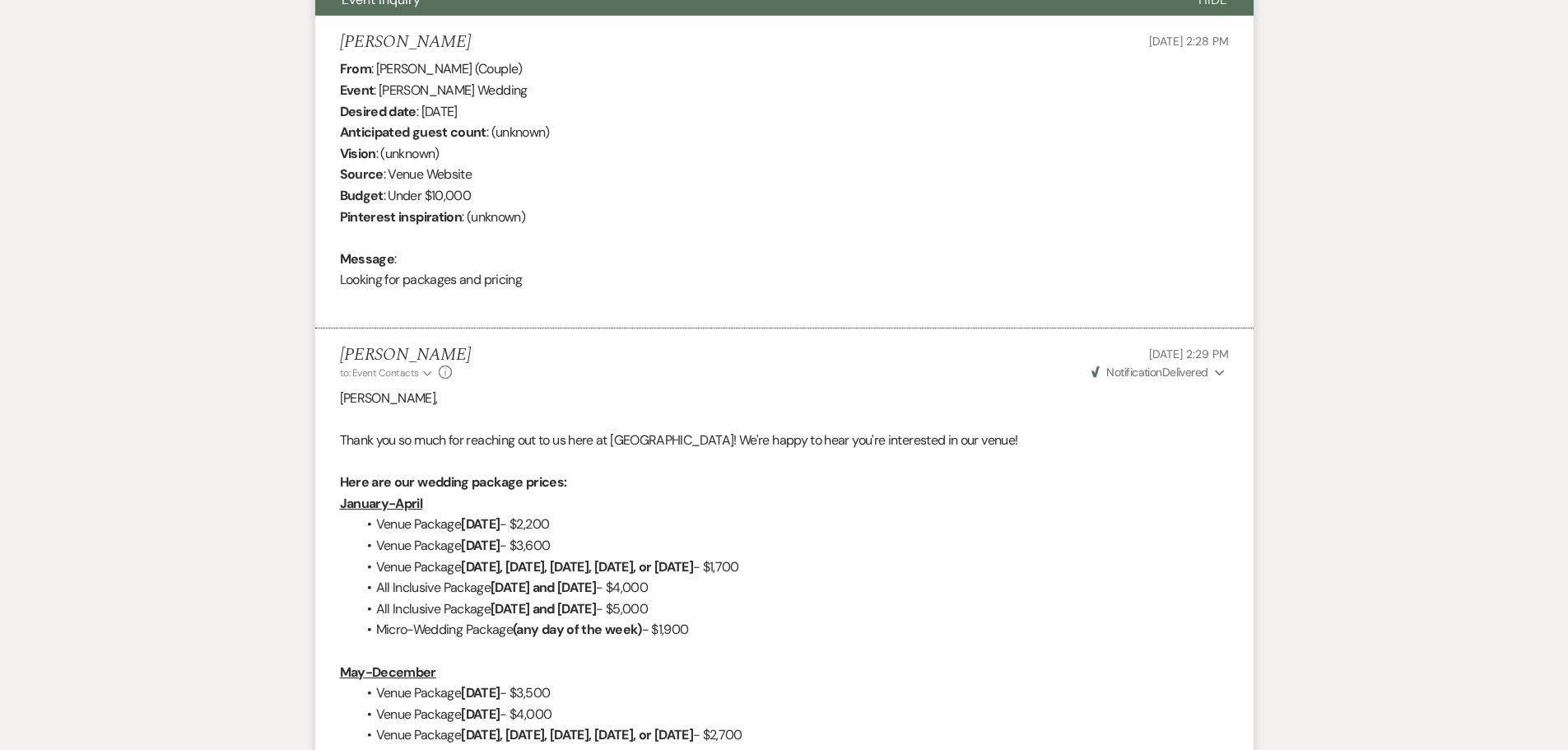
click at [211, 505] on div "Messages Tasks Payments Rental Overview Documents Contacts Notes Event Messages…" at bounding box center [784, 537] width 1568 height 1504
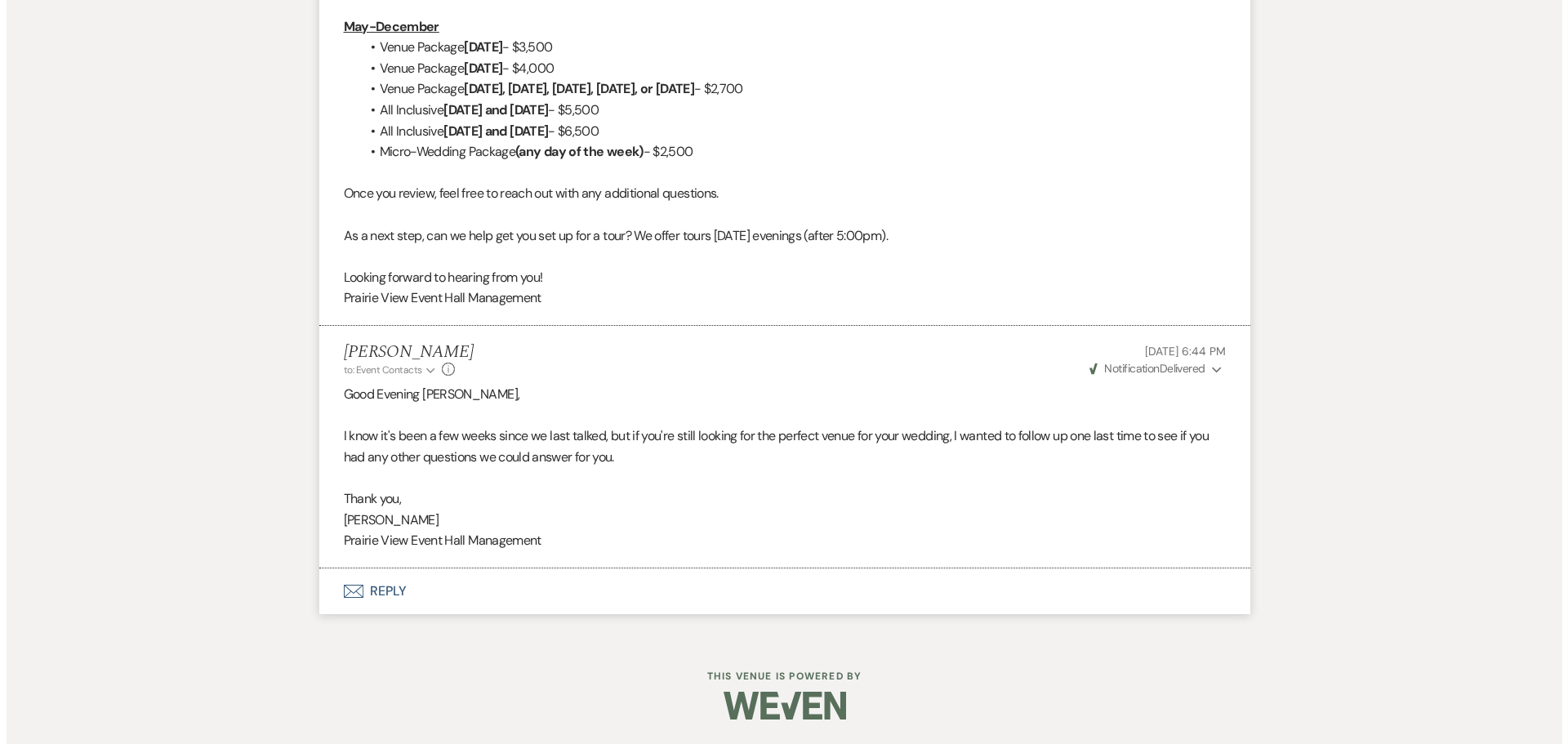
scroll to position [0, 0]
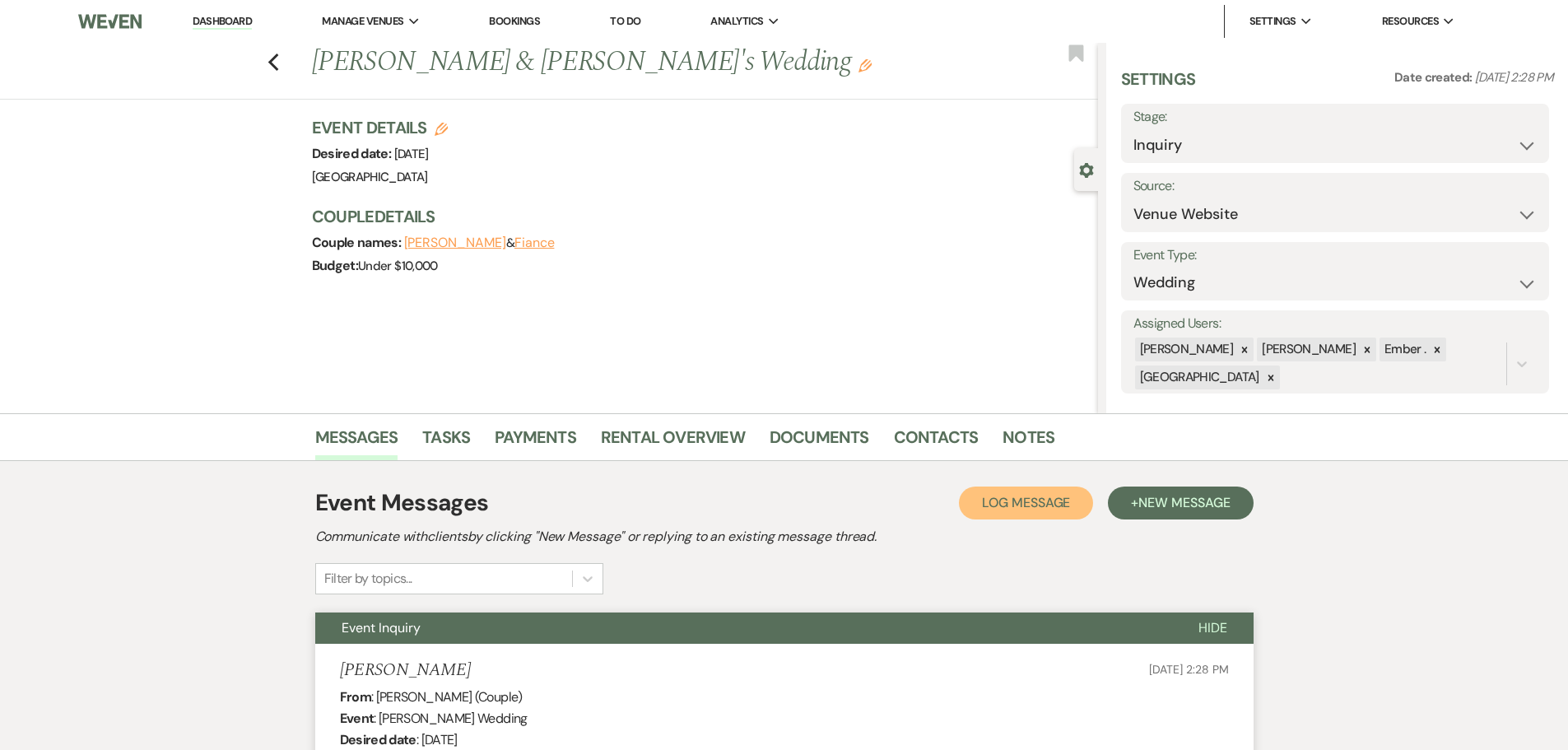
click at [1029, 504] on span "Log Message" at bounding box center [1025, 502] width 88 height 17
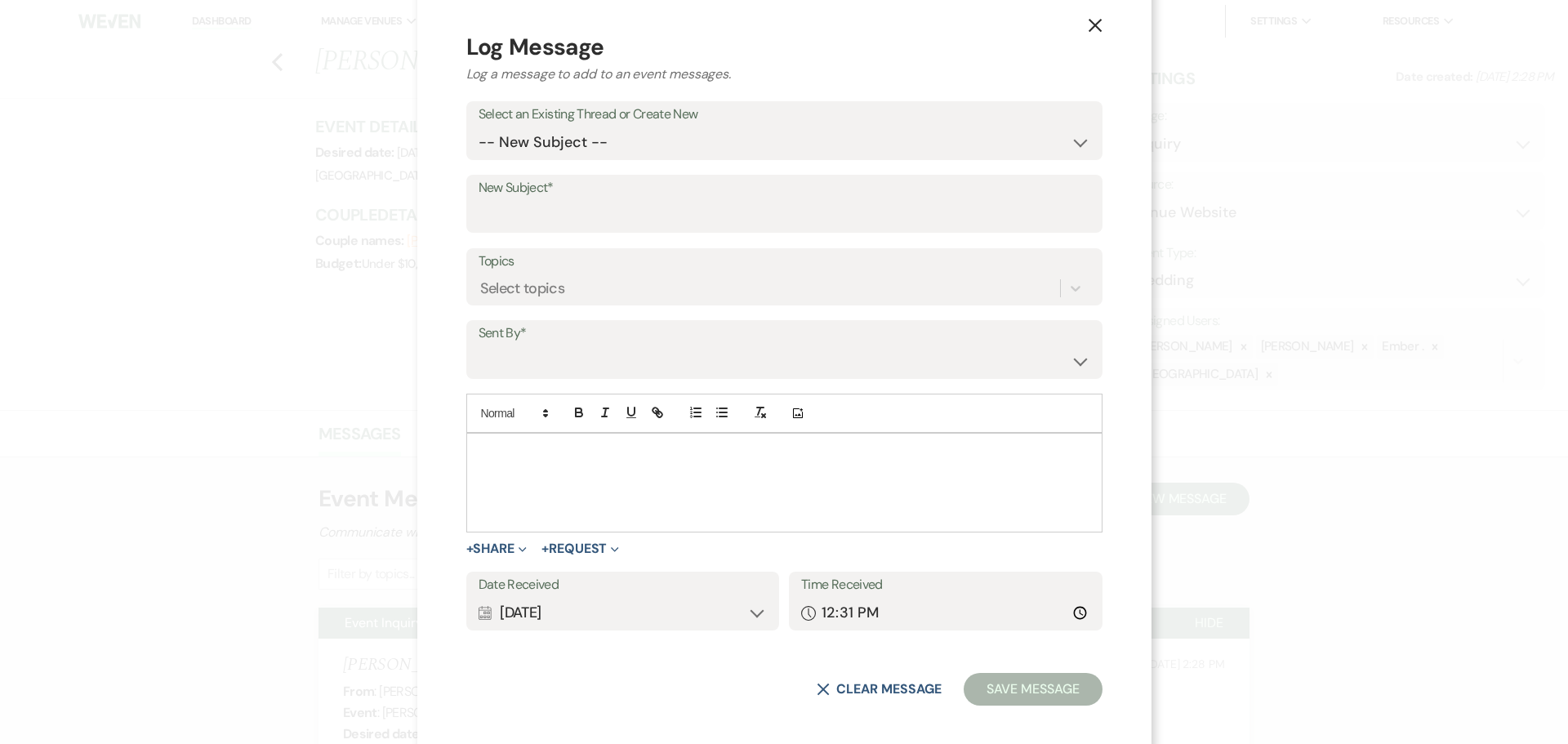
scroll to position [30, 0]
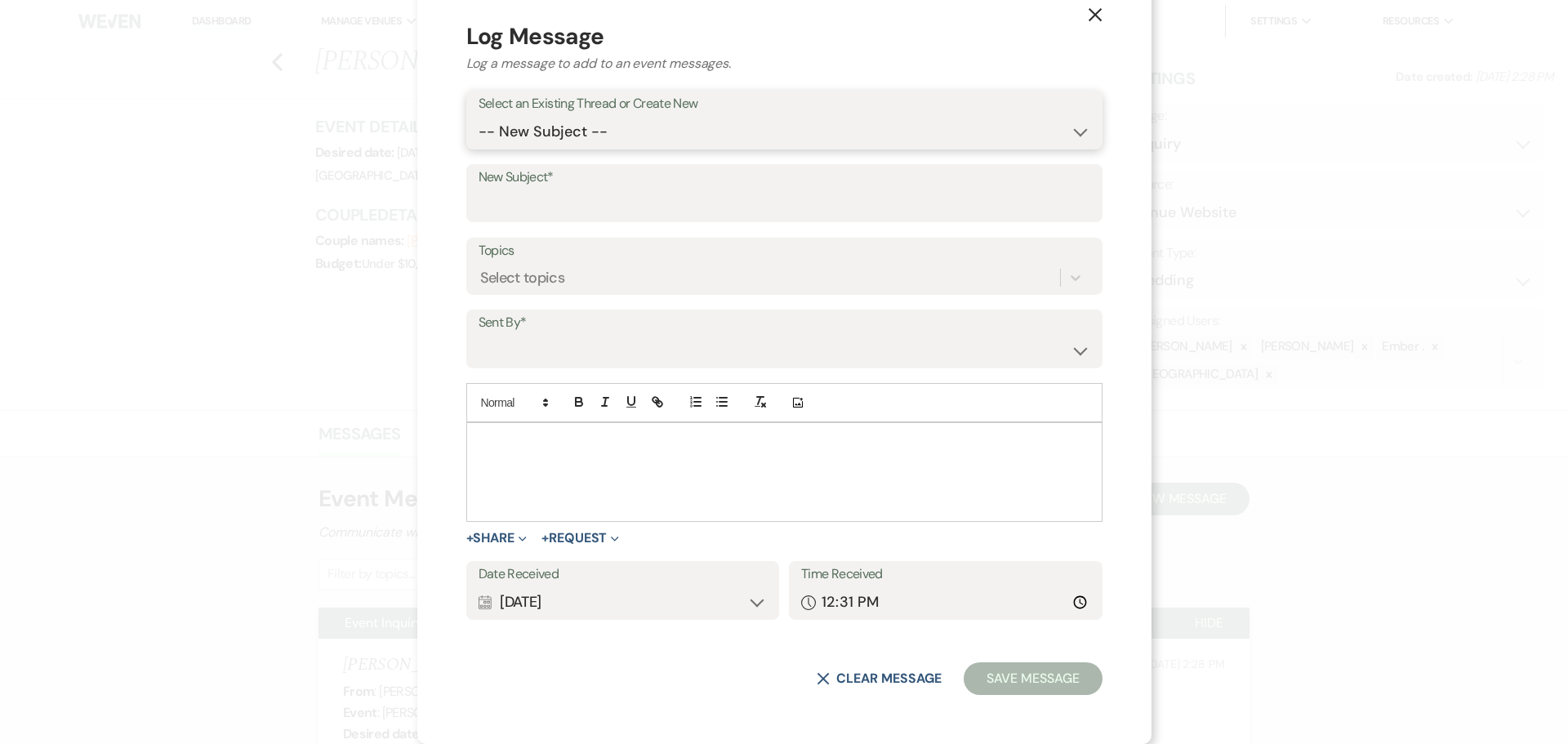
click at [671, 128] on select "-- New Subject -- Event Inquiry" at bounding box center [784, 131] width 612 height 31
select select "447919"
click at [576, 147] on select "-- New Subject -- Event Inquiry" at bounding box center [784, 131] width 612 height 31
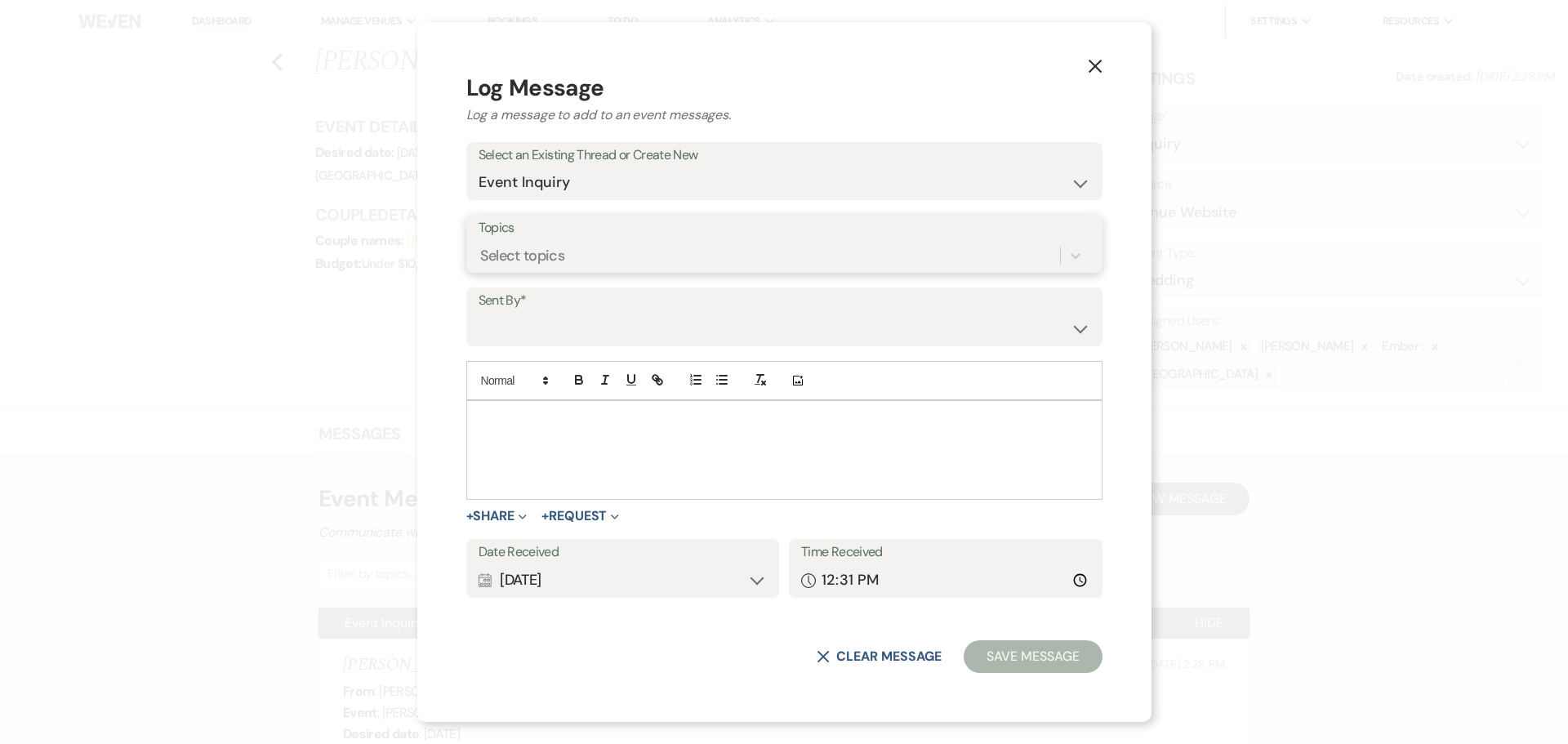
click at [565, 252] on div "Select topics" at bounding box center [522, 256] width 84 height 22
click at [616, 335] on select "[PERSON_NAME] ([PERSON_NAME][EMAIL_ADDRESS][PERSON_NAME][DOMAIN_NAME]) [PERSON_…" at bounding box center [784, 328] width 612 height 31
select select "user-197739"
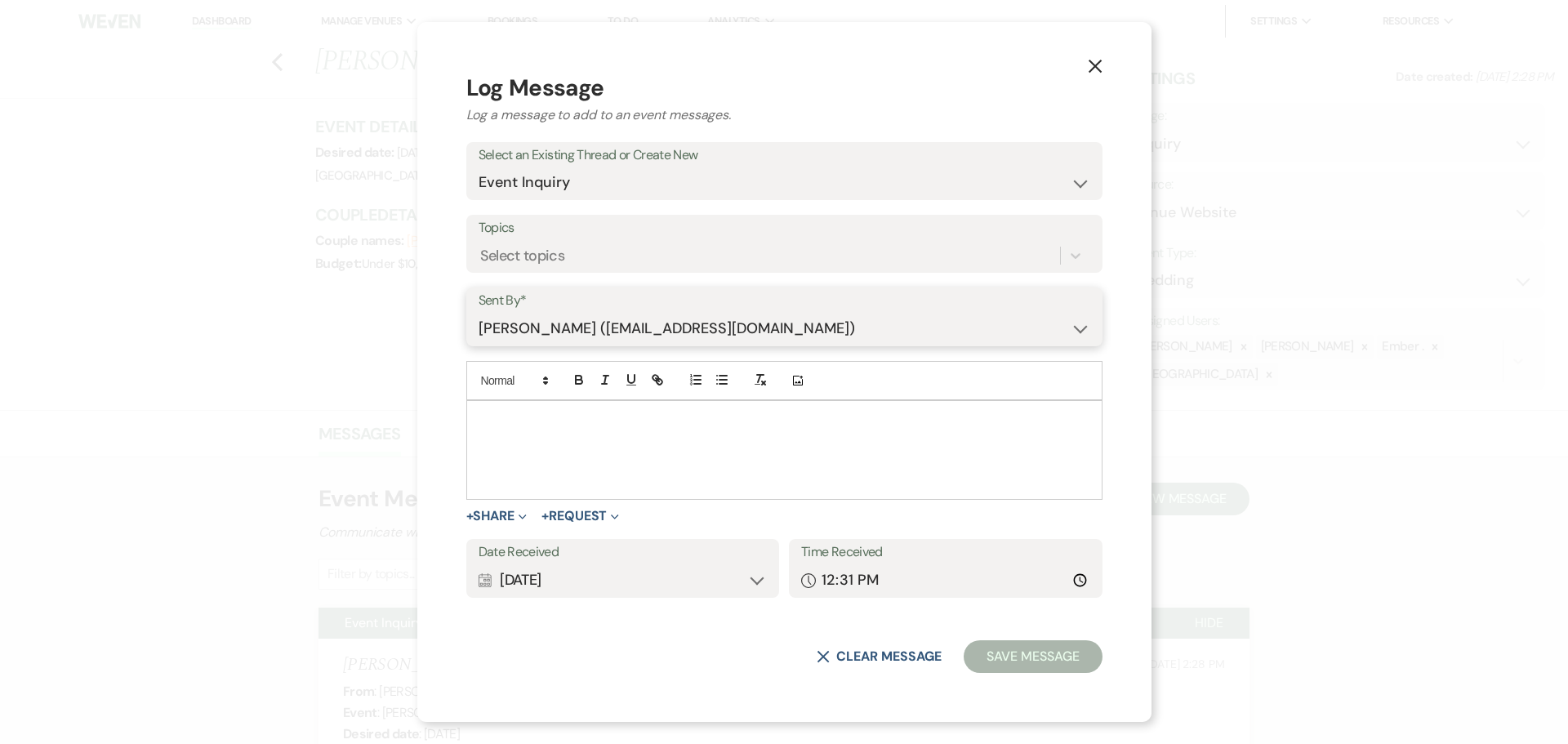
click at [576, 313] on select "[PERSON_NAME] ([PERSON_NAME][EMAIL_ADDRESS][PERSON_NAME][DOMAIN_NAME]) [PERSON_…" at bounding box center [784, 328] width 612 height 31
click at [656, 455] on div at bounding box center [784, 449] width 634 height 98
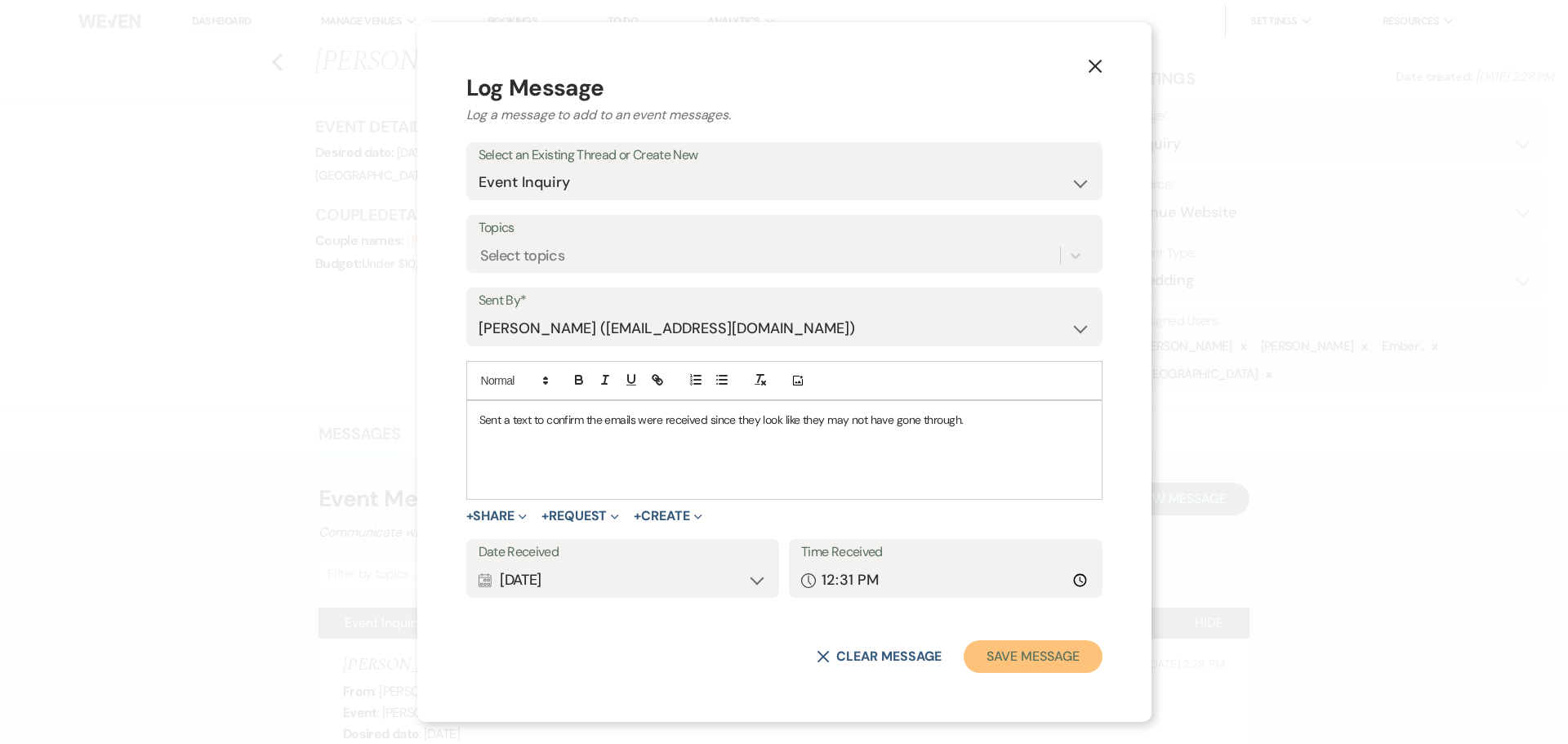
click at [996, 656] on button "Save Message" at bounding box center [1032, 656] width 138 height 32
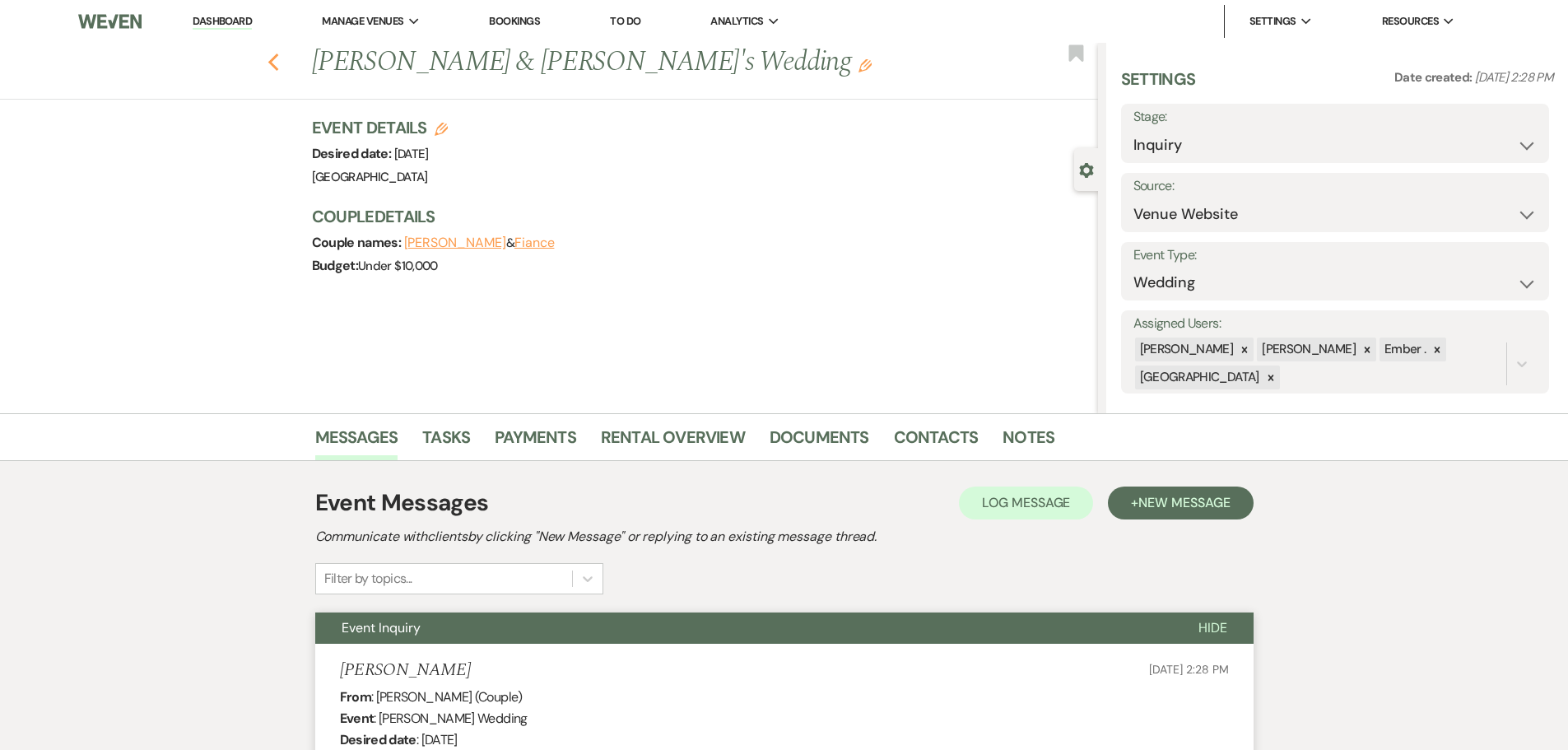
click at [276, 58] on icon "Previous" at bounding box center [274, 62] width 13 height 20
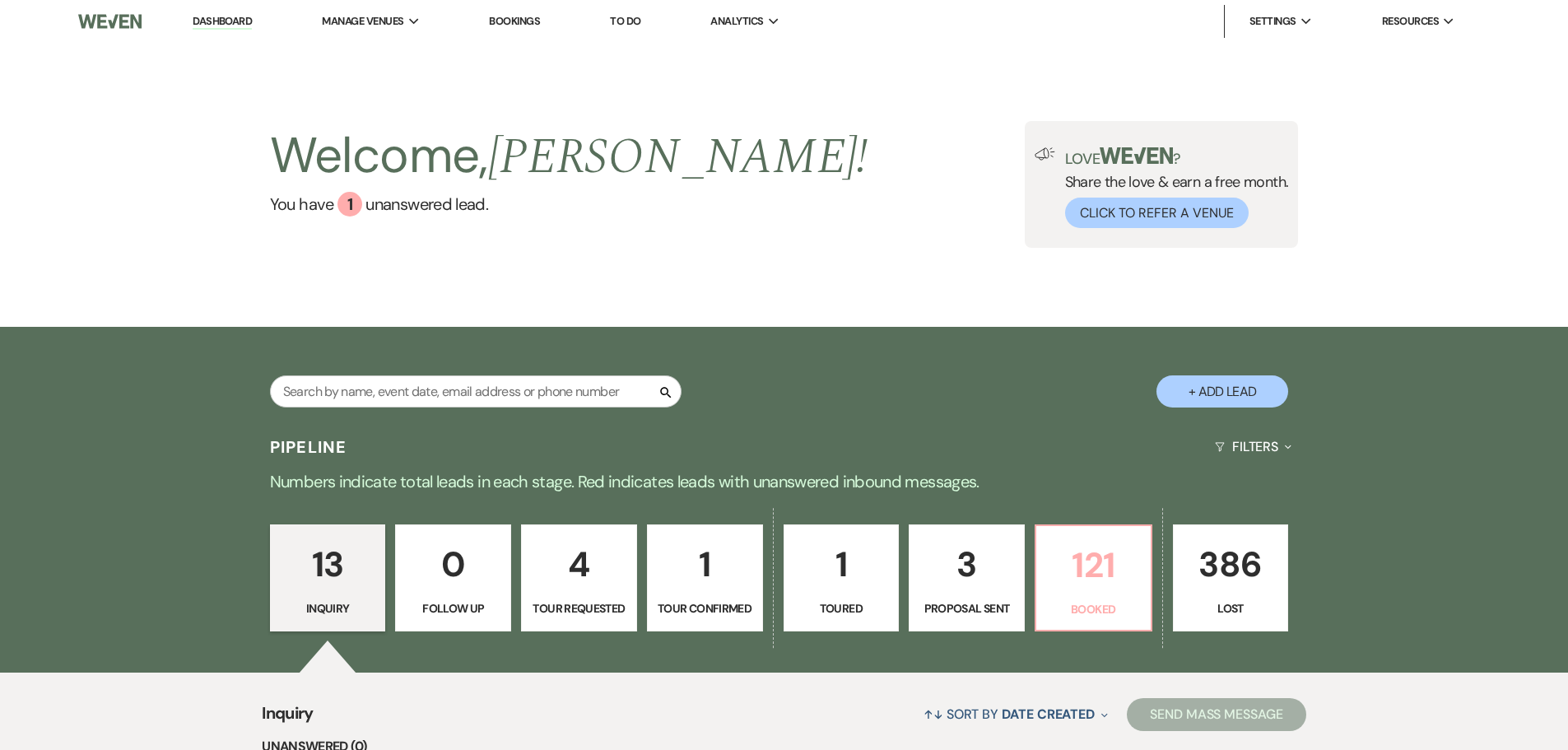
click at [1120, 602] on p "Booked" at bounding box center [1093, 609] width 94 height 18
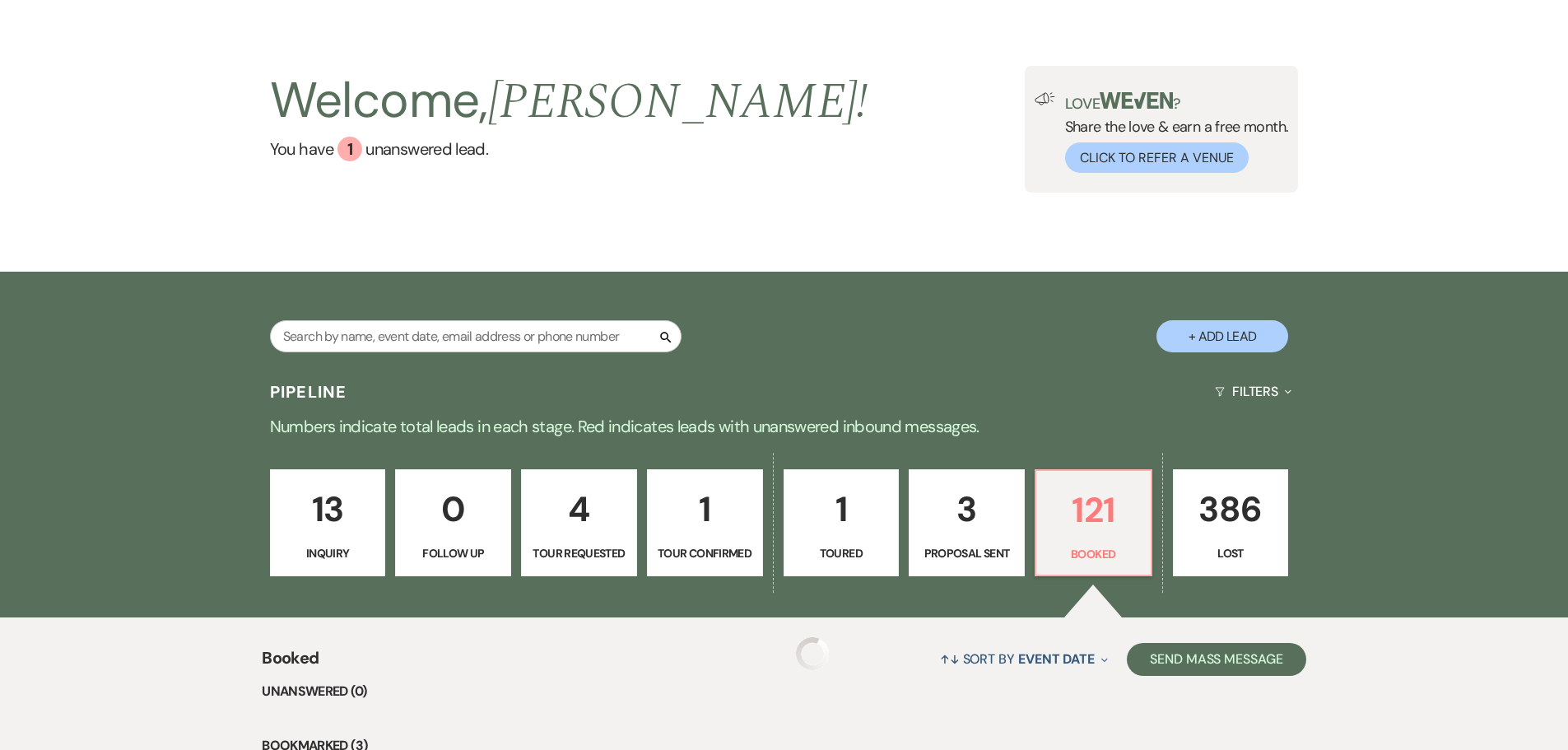
scroll to position [576, 0]
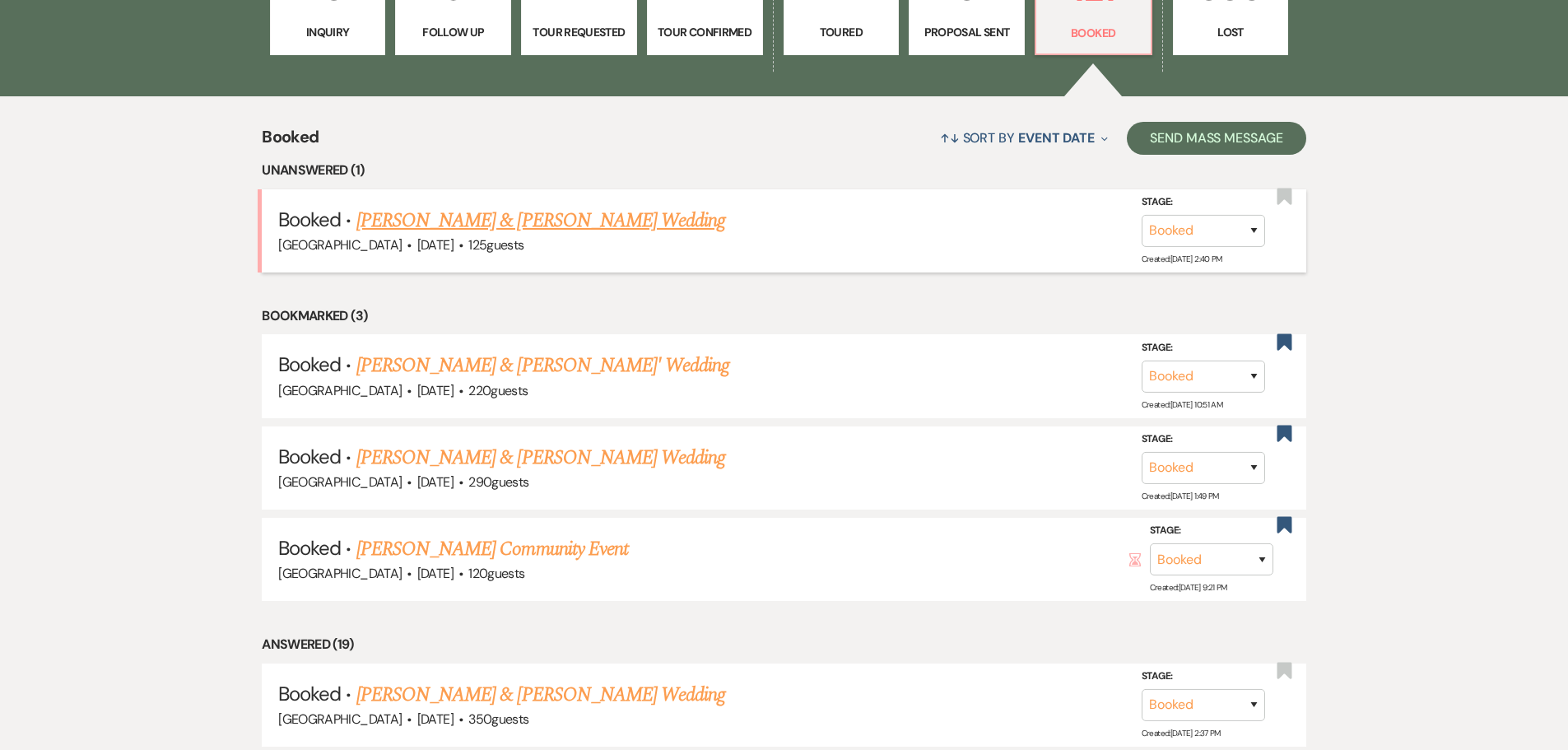
click at [450, 221] on link "[PERSON_NAME] & [PERSON_NAME] Wedding" at bounding box center [540, 220] width 369 height 30
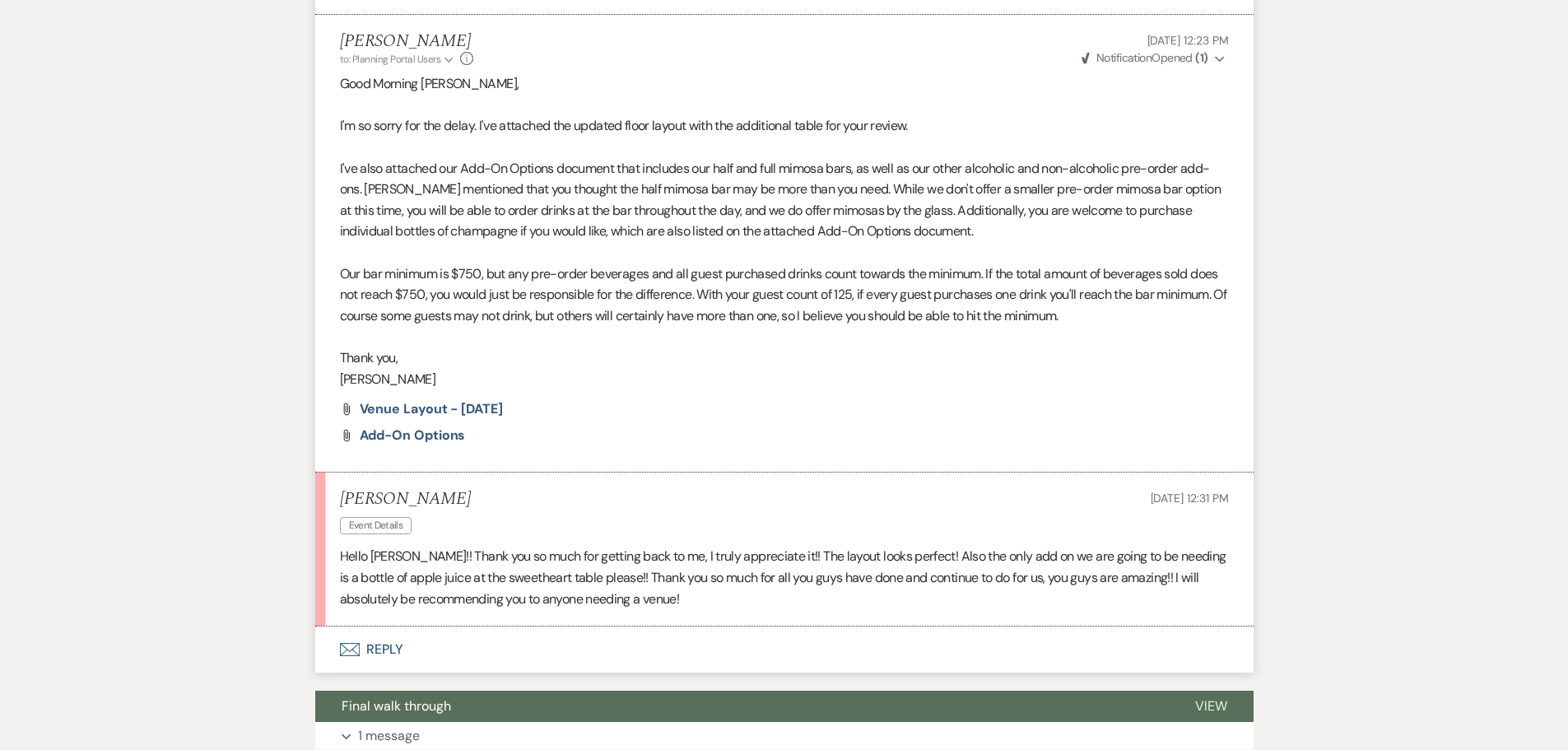
scroll to position [2553, 0]
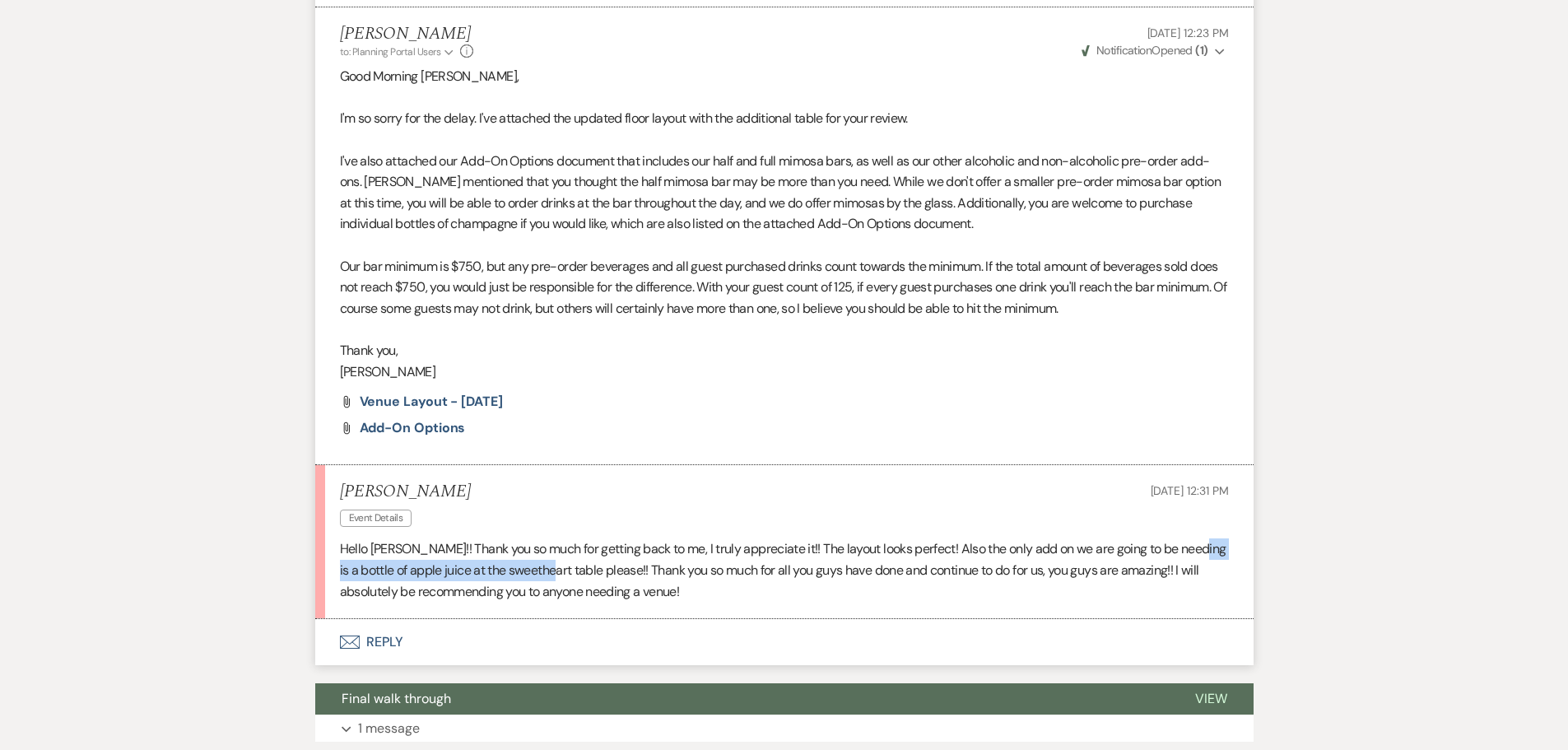
drag, startPoint x: 1195, startPoint y: 567, endPoint x: 546, endPoint y: 593, distance: 649.5
click at [546, 593] on p "Hello [PERSON_NAME]!! Thank you so much for getting back to me, I truly appreci…" at bounding box center [784, 570] width 889 height 63
copy p "bottle of apple juice at the sweetheart table"
